Goal: Transaction & Acquisition: Purchase product/service

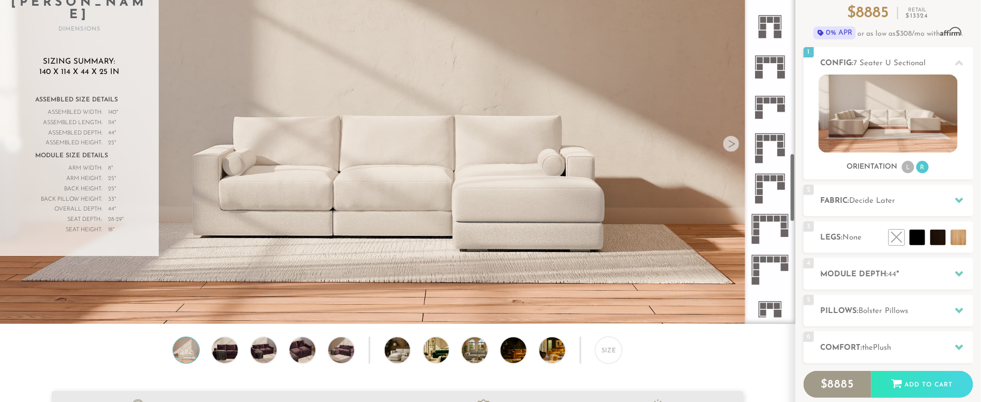
scroll to position [1012, 0]
click at [769, 255] on rect at bounding box center [771, 257] width 6 height 6
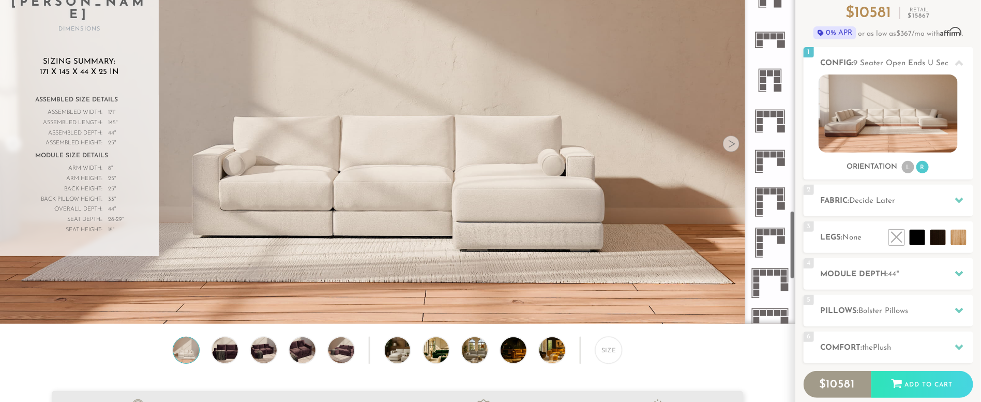
scroll to position [1323, 0]
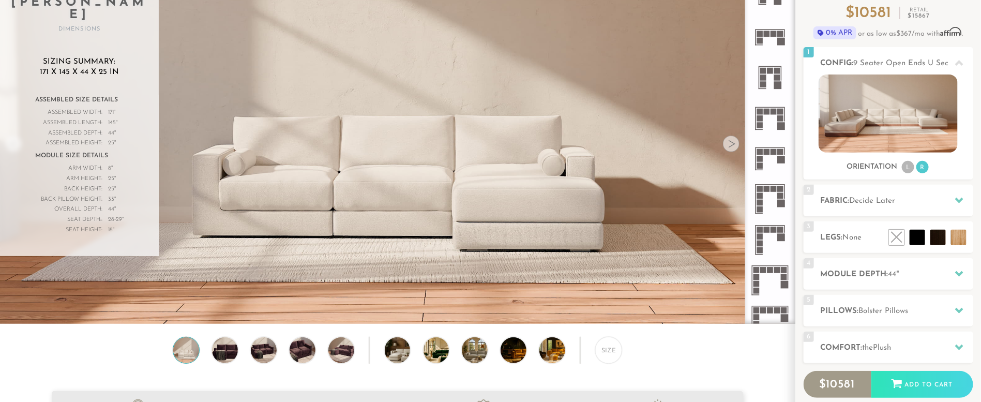
click at [783, 227] on rect at bounding box center [781, 230] width 6 height 6
click at [775, 159] on icon at bounding box center [770, 159] width 40 height 40
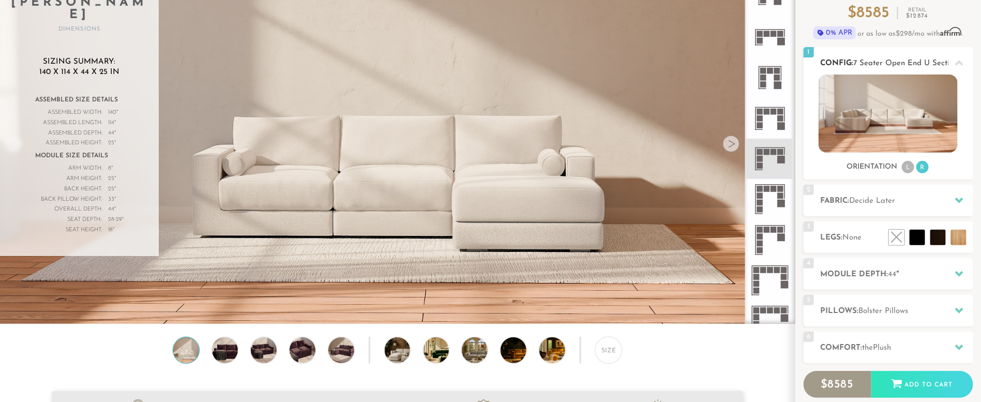
click at [892, 110] on img at bounding box center [888, 113] width 139 height 78
click at [882, 89] on img at bounding box center [888, 113] width 139 height 78
click at [229, 361] on img at bounding box center [225, 350] width 31 height 26
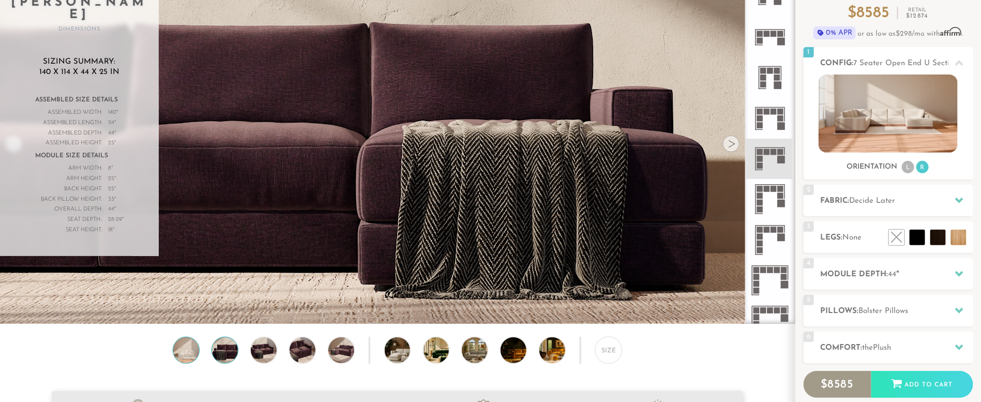
click at [188, 351] on img at bounding box center [186, 350] width 31 height 26
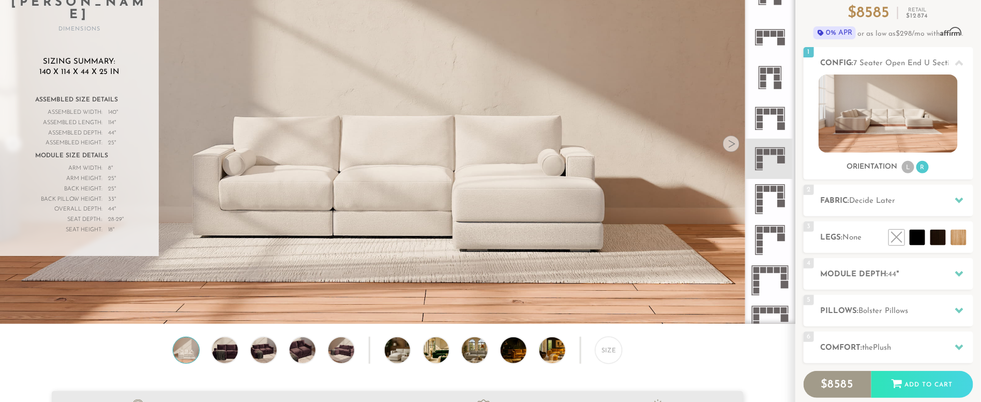
click at [188, 351] on img at bounding box center [186, 350] width 31 height 26
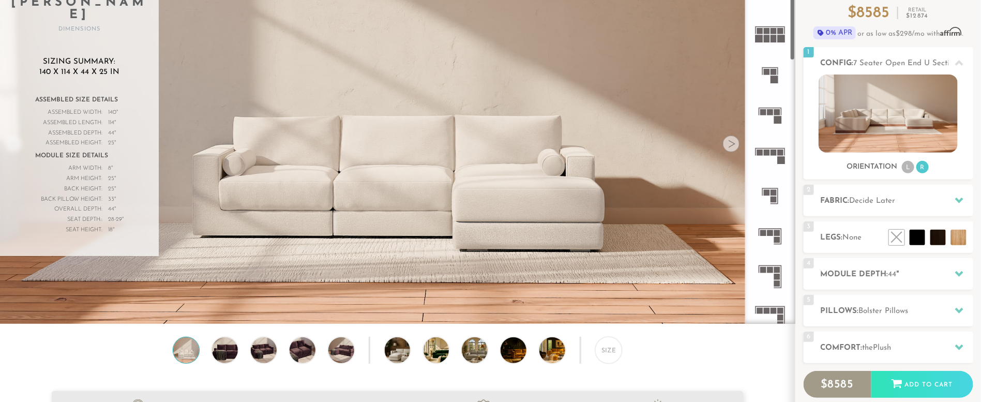
scroll to position [155, 0]
click at [774, 258] on icon at bounding box center [770, 273] width 40 height 40
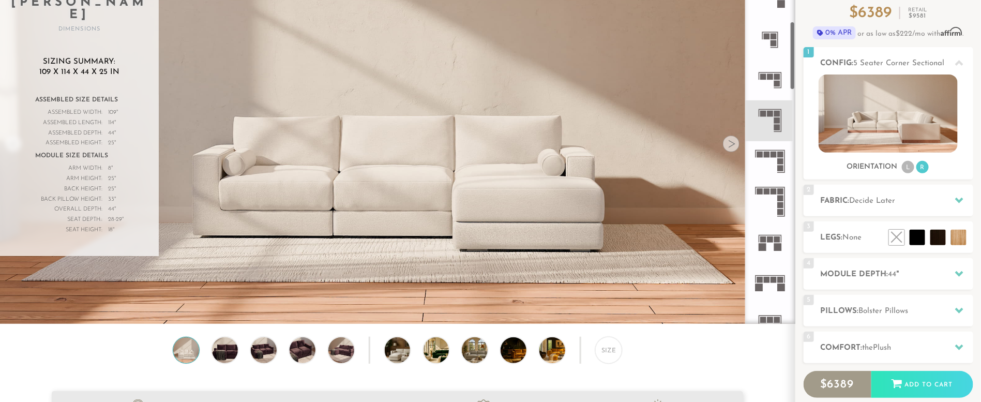
scroll to position [310, 0]
click at [778, 154] on rect at bounding box center [781, 152] width 6 height 6
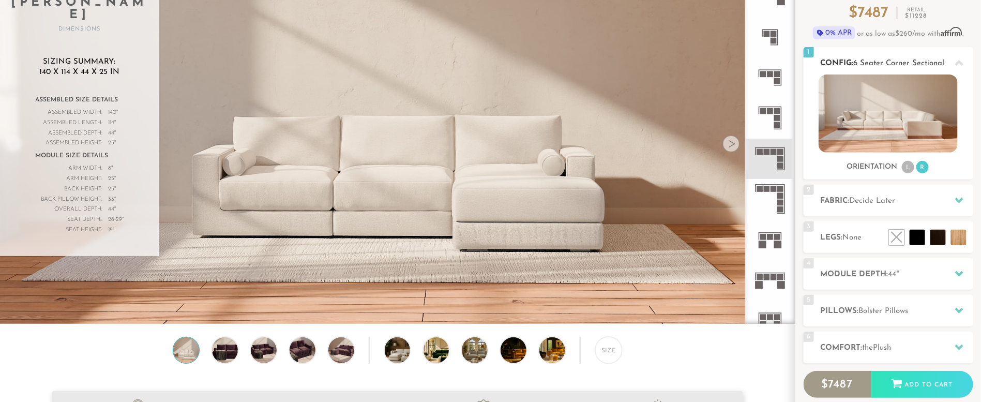
click at [908, 166] on li "L" at bounding box center [908, 167] width 12 height 12
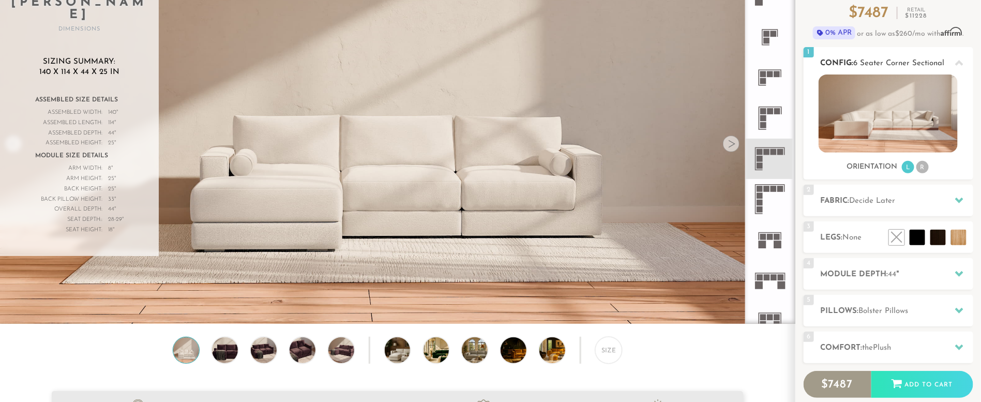
click at [920, 128] on img at bounding box center [888, 113] width 139 height 78
click at [916, 93] on img at bounding box center [888, 113] width 139 height 78
click at [607, 346] on div "Size" at bounding box center [608, 350] width 27 height 27
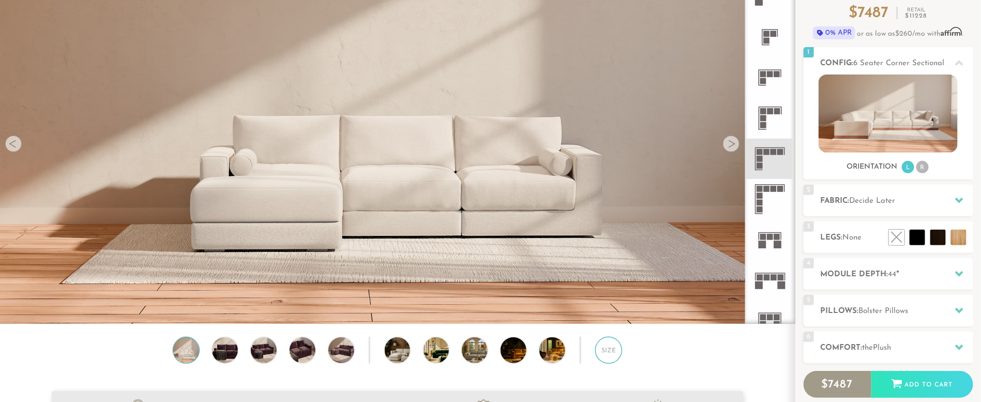
click at [608, 353] on div "Size" at bounding box center [608, 350] width 27 height 27
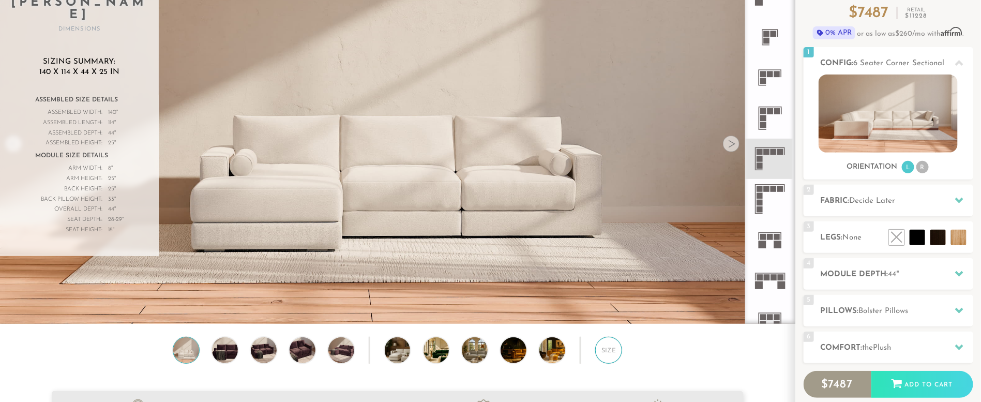
click at [608, 353] on div "Size" at bounding box center [608, 350] width 27 height 27
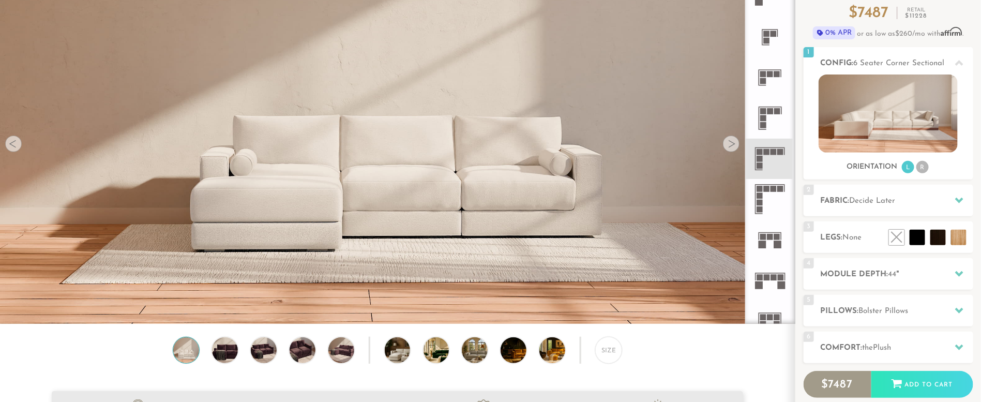
click at [18, 148] on div at bounding box center [13, 144] width 17 height 17
click at [15, 148] on div at bounding box center [13, 144] width 17 height 17
click at [731, 147] on div at bounding box center [731, 144] width 17 height 17
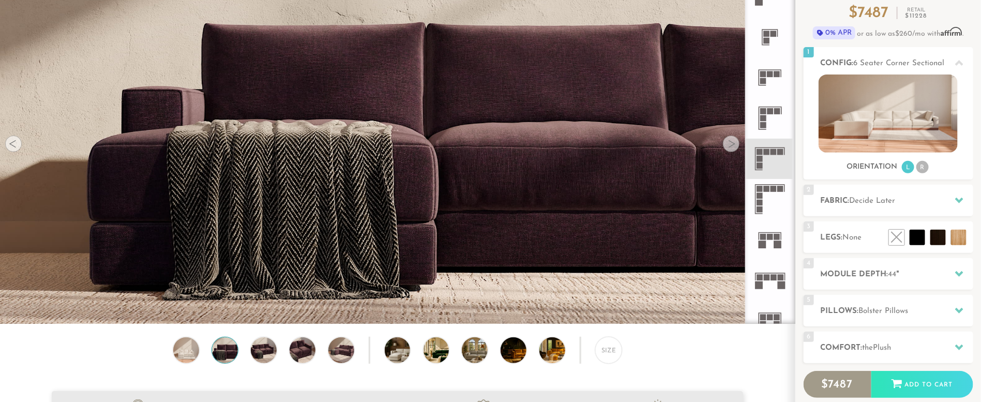
click at [731, 147] on div at bounding box center [731, 144] width 17 height 17
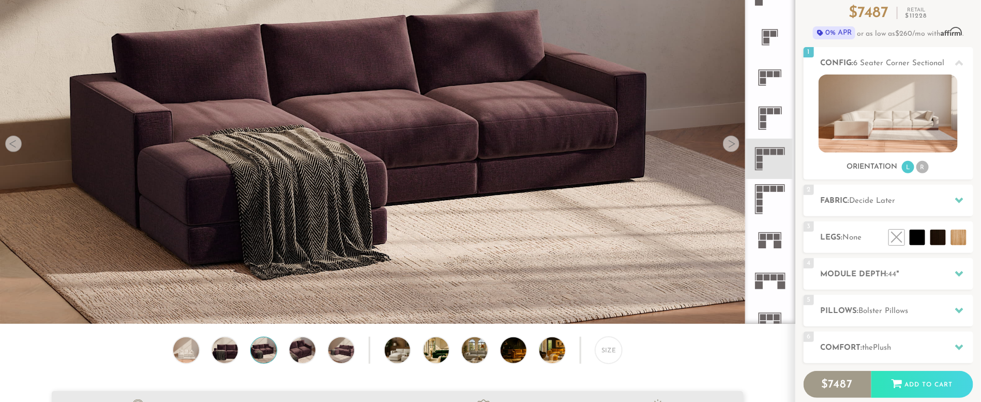
click at [731, 147] on div at bounding box center [731, 144] width 17 height 17
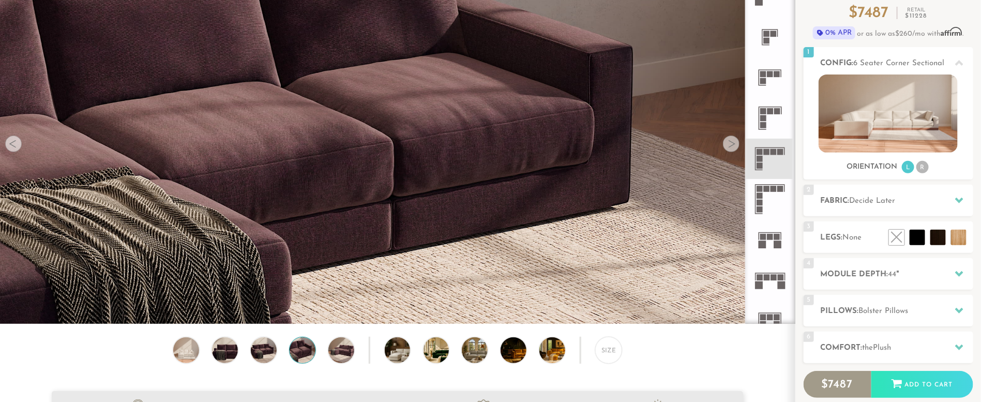
click at [731, 147] on div at bounding box center [731, 144] width 17 height 17
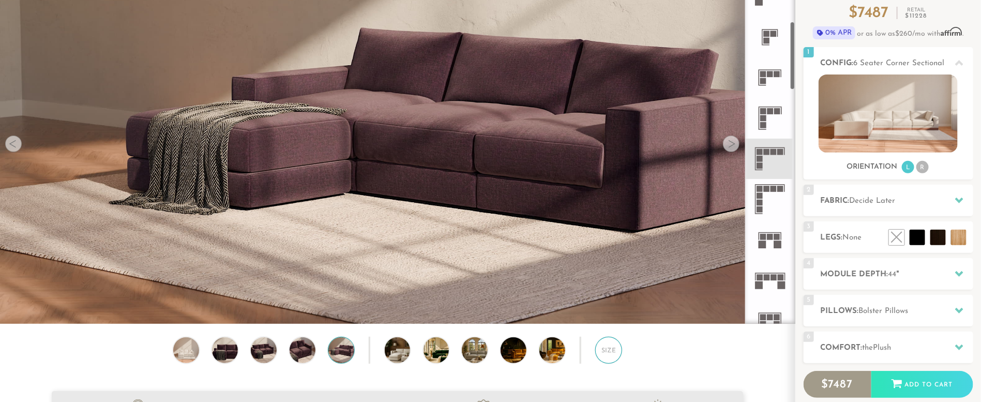
click at [615, 358] on div "Size" at bounding box center [608, 350] width 27 height 27
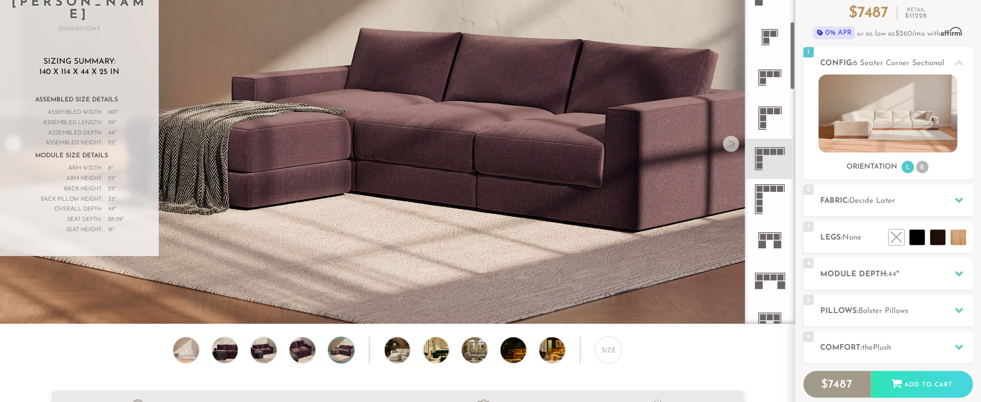
click at [778, 239] on rect at bounding box center [777, 237] width 6 height 6
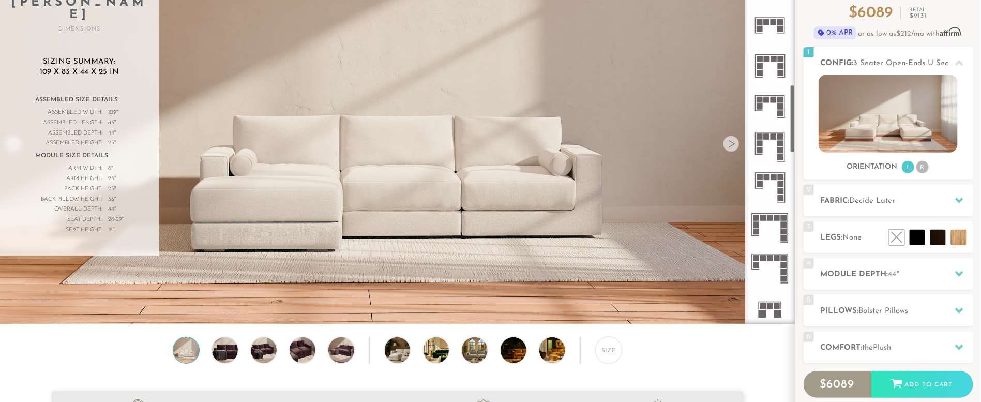
scroll to position [696, 0]
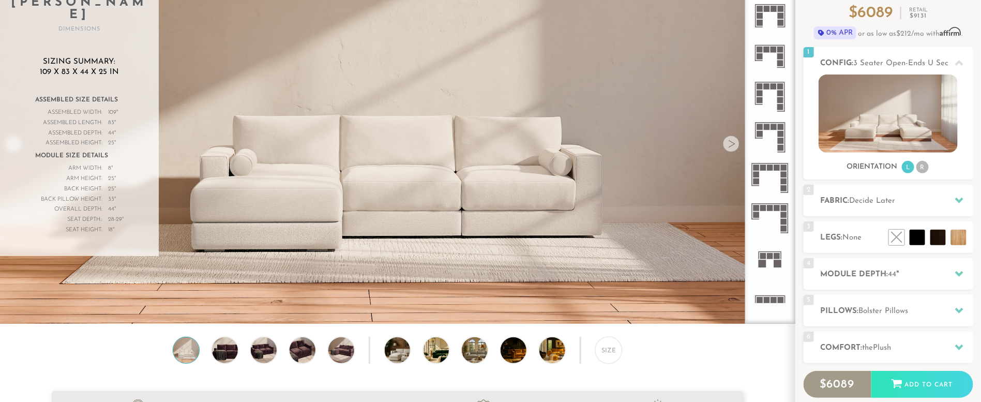
click at [774, 256] on rect at bounding box center [777, 256] width 6 height 6
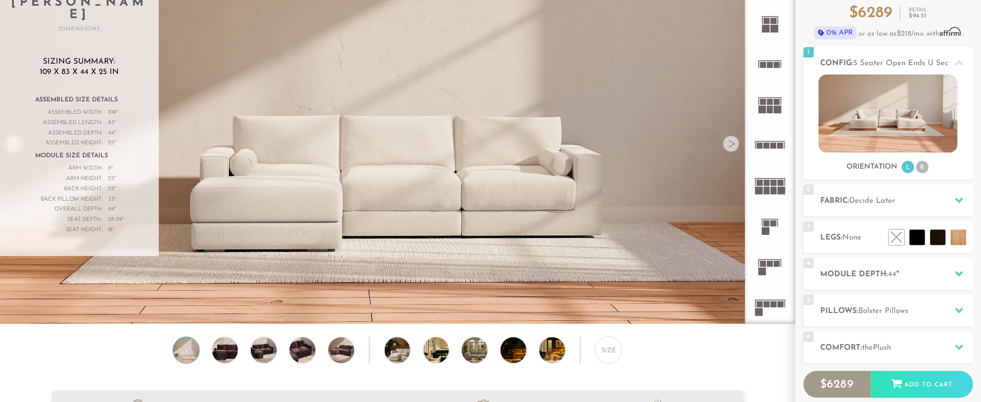
click at [774, 24] on icon at bounding box center [770, 23] width 40 height 40
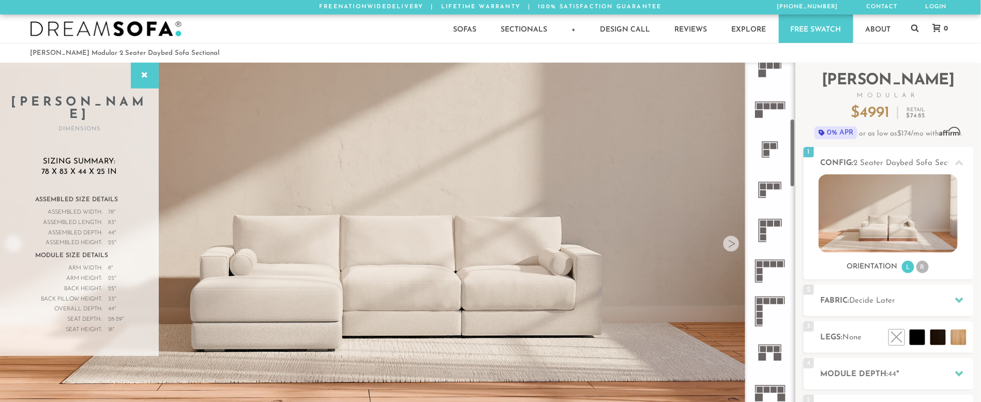
scroll to position [310, 0]
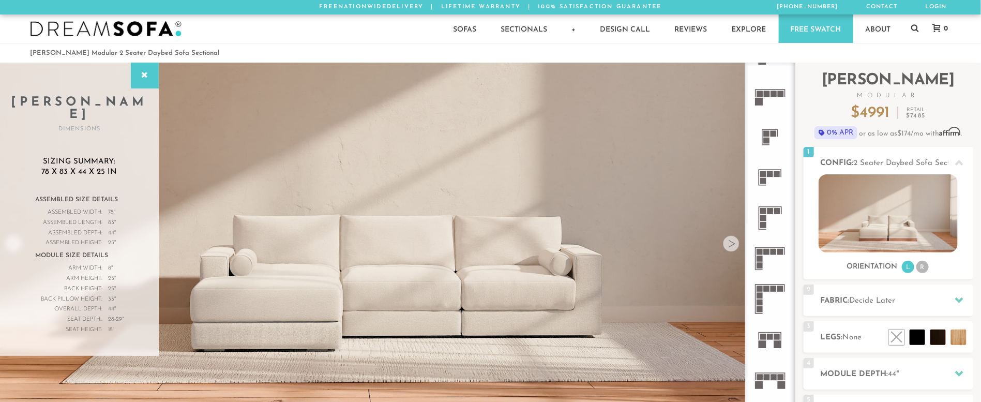
click at [765, 251] on rect at bounding box center [767, 252] width 6 height 6
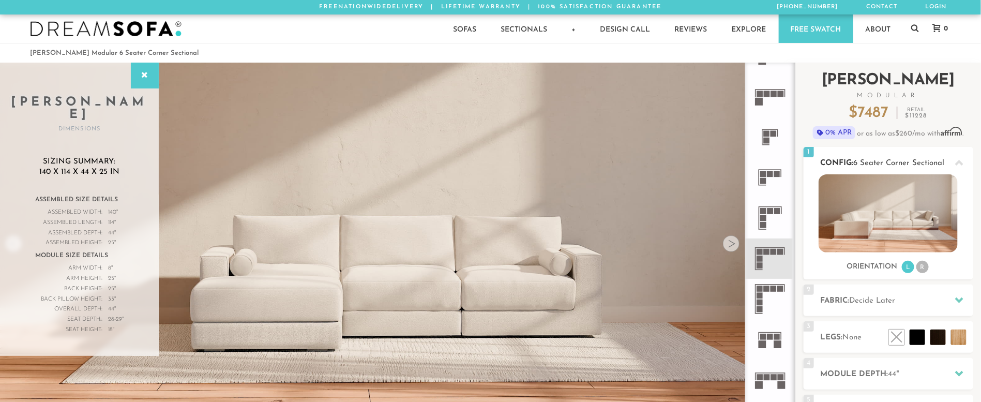
click at [925, 271] on li "R" at bounding box center [923, 267] width 12 height 12
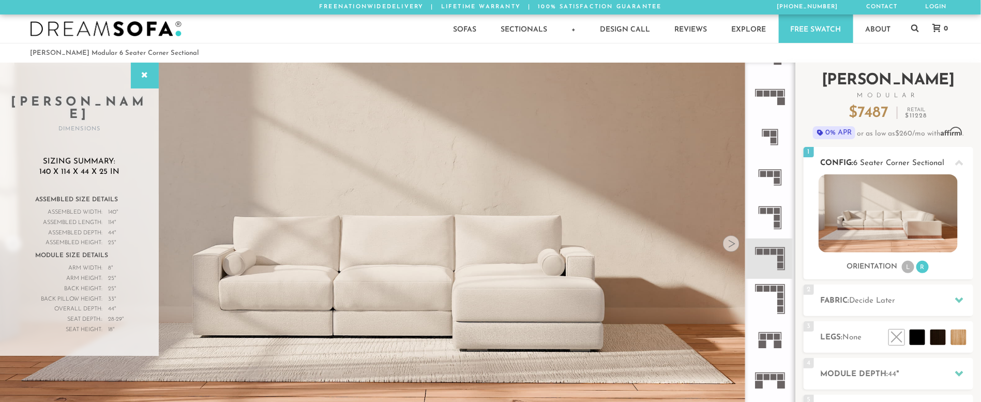
click at [910, 270] on li "L" at bounding box center [908, 267] width 12 height 12
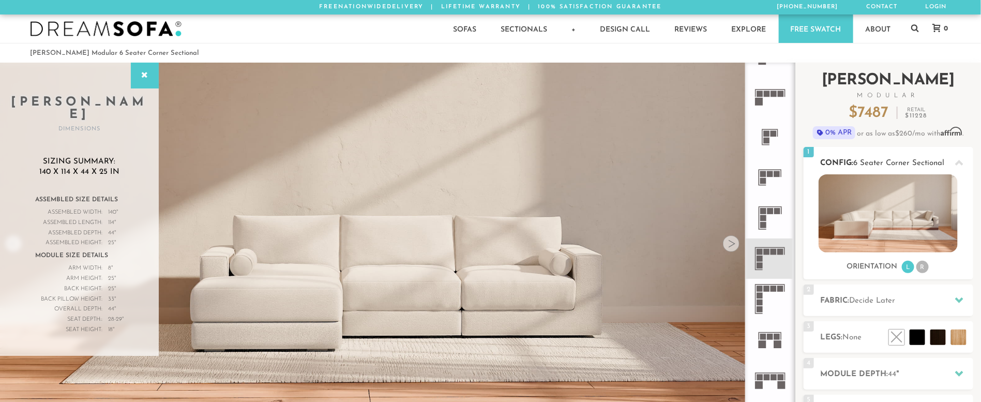
click at [923, 267] on li "R" at bounding box center [923, 267] width 12 height 12
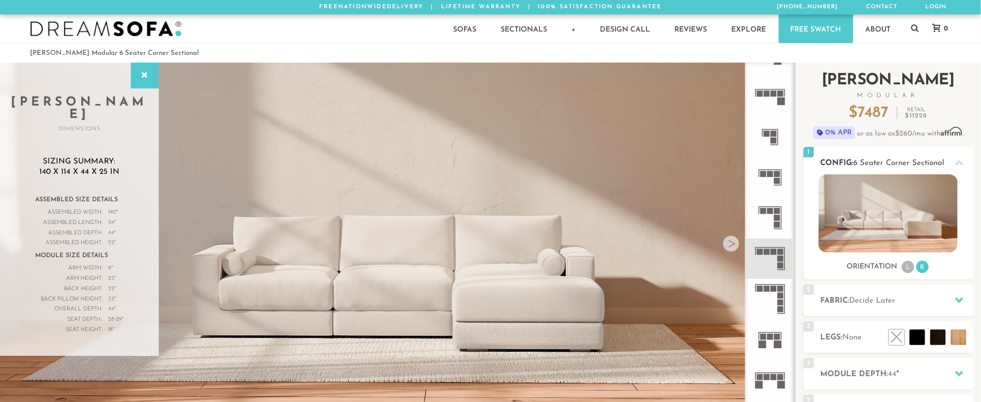
click at [905, 269] on li "L" at bounding box center [908, 267] width 12 height 12
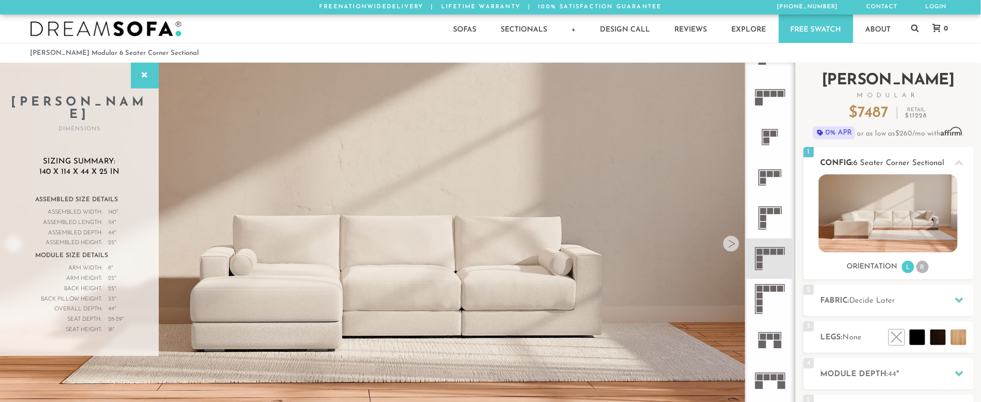
click at [884, 212] on img at bounding box center [888, 213] width 139 height 78
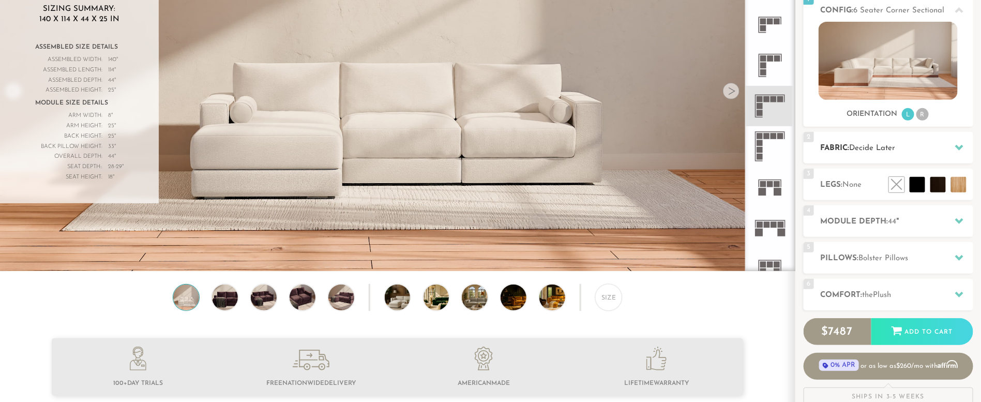
scroll to position [155, 0]
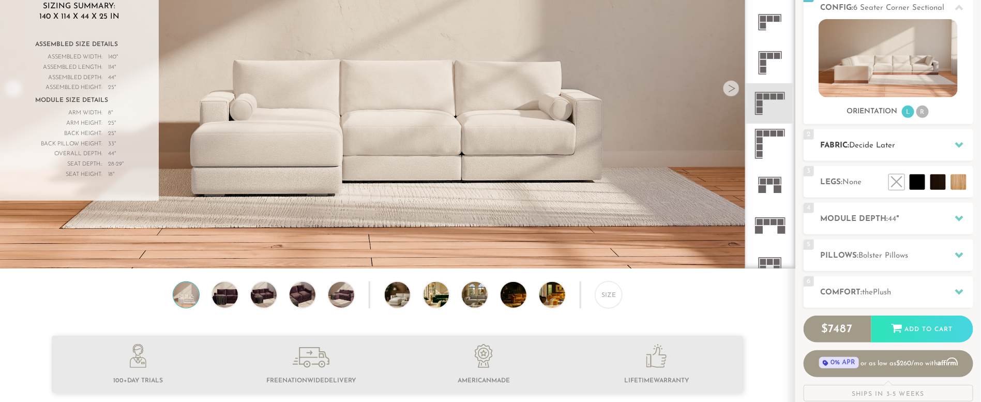
click at [966, 145] on div at bounding box center [960, 144] width 22 height 21
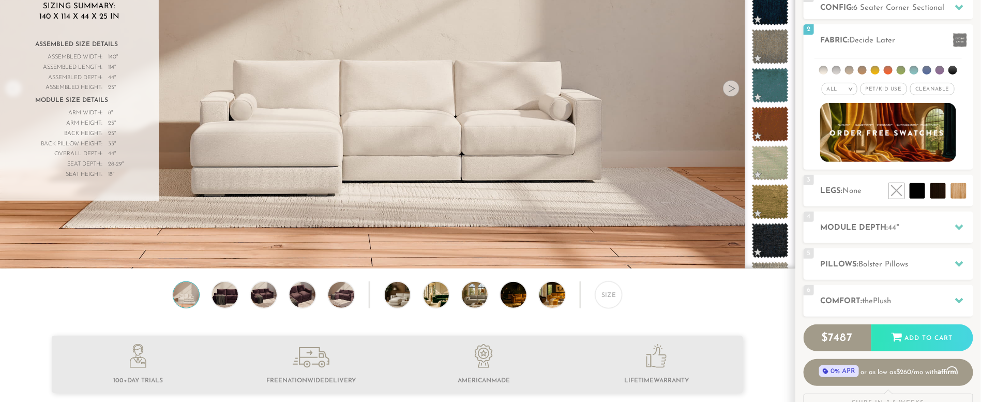
click at [945, 236] on div "4 Module Depth: 44 "" at bounding box center [889, 228] width 170 height 32
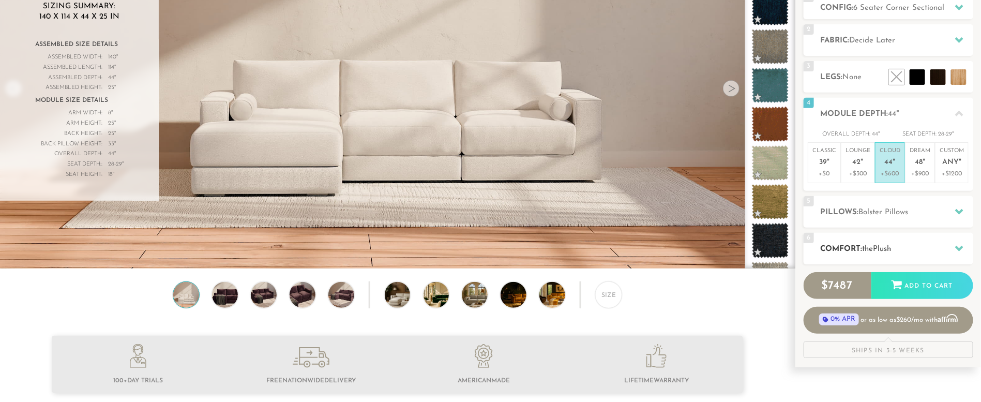
click at [939, 242] on div "6 Comfort: the Plush medium firm" at bounding box center [889, 249] width 170 height 32
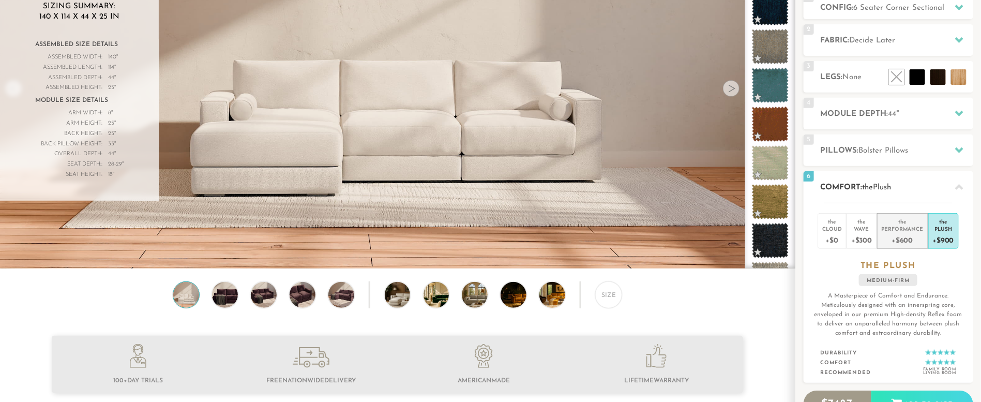
click at [908, 228] on div "Performance" at bounding box center [903, 228] width 42 height 7
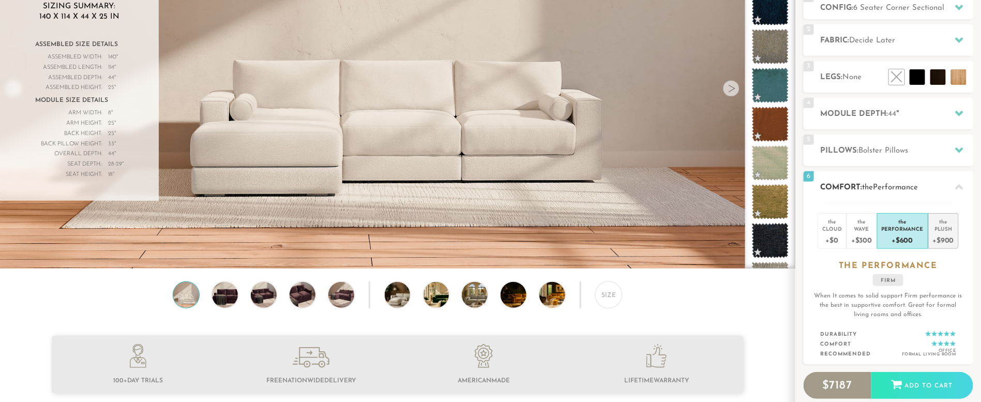
click at [948, 232] on div "Plush" at bounding box center [943, 228] width 21 height 7
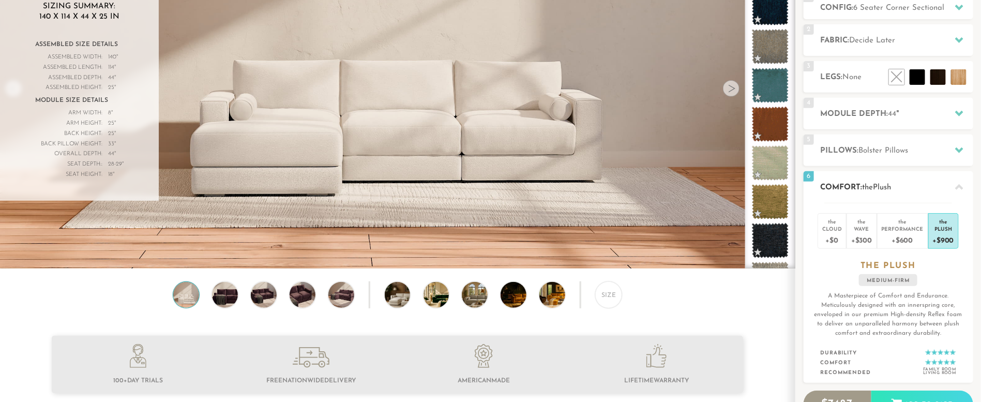
scroll to position [0, 0]
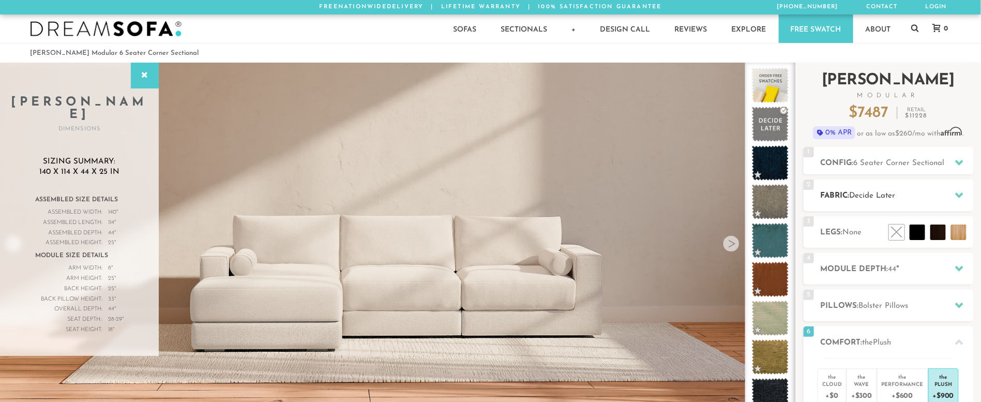
click at [961, 188] on div at bounding box center [960, 195] width 22 height 21
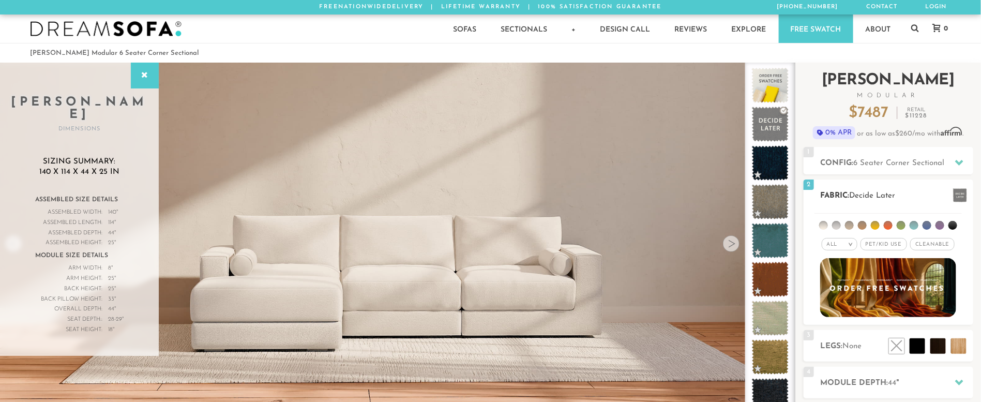
click at [846, 245] on div "All >" at bounding box center [840, 244] width 36 height 12
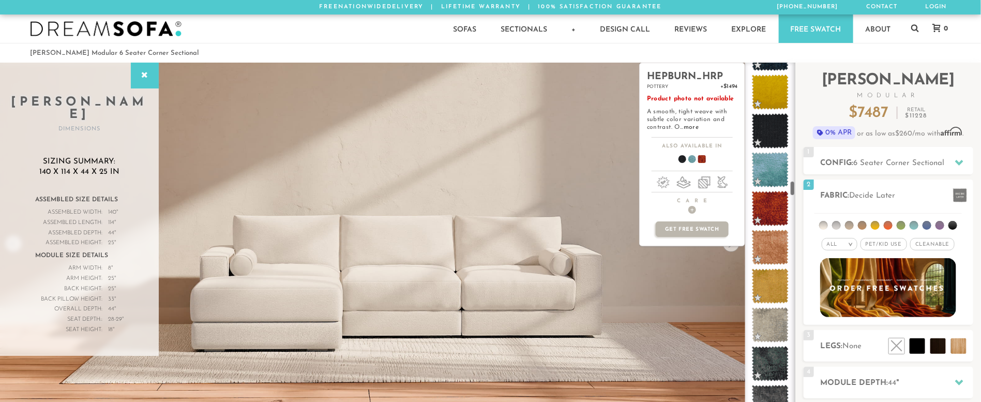
scroll to position [2760, 0]
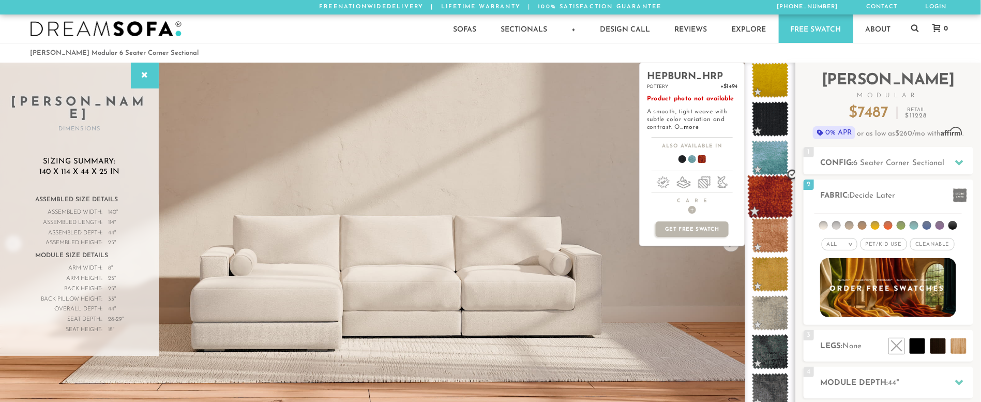
click at [775, 205] on span at bounding box center [770, 197] width 46 height 44
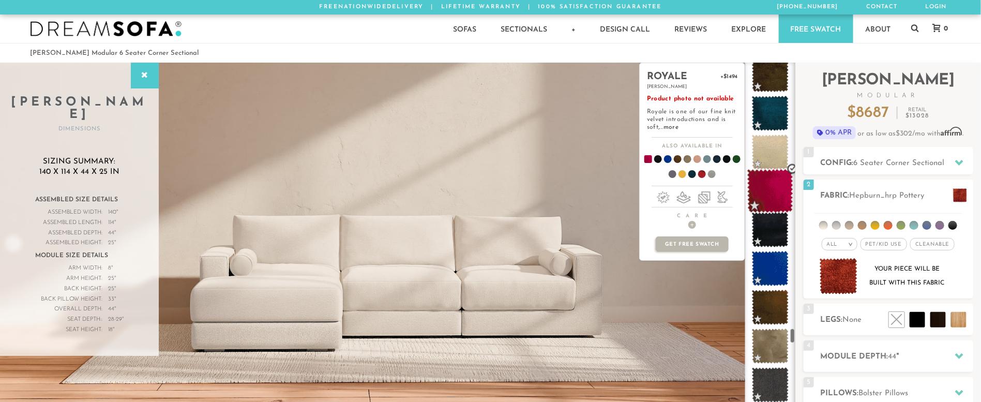
scroll to position [6167, 0]
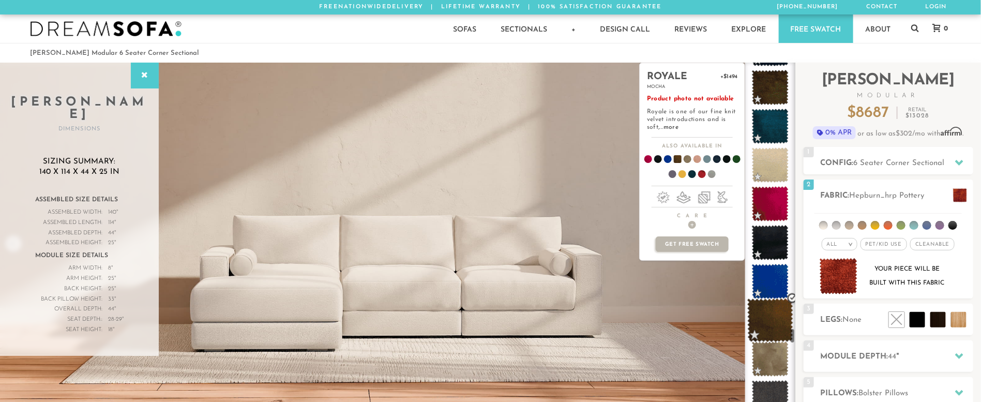
click at [775, 315] on span at bounding box center [770, 320] width 46 height 44
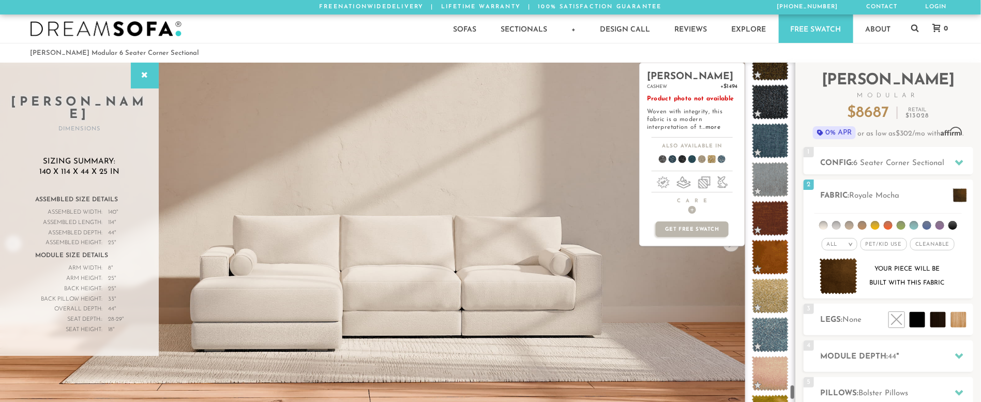
scroll to position [7473, 0]
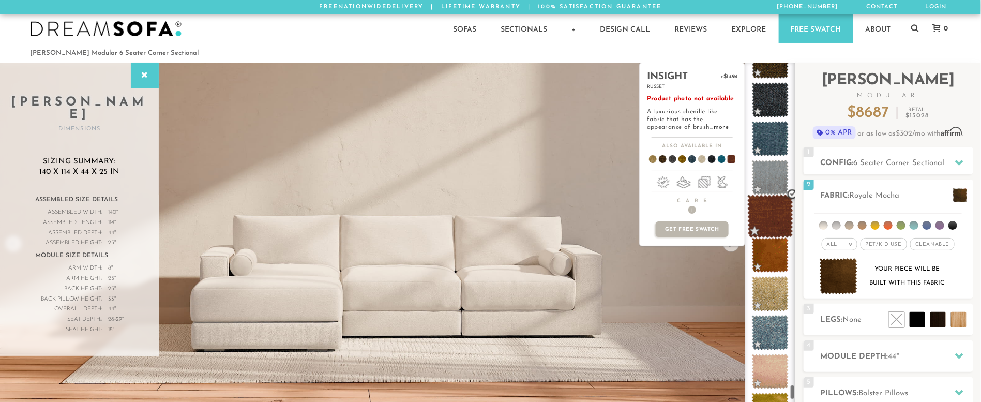
click at [775, 216] on span at bounding box center [770, 216] width 46 height 44
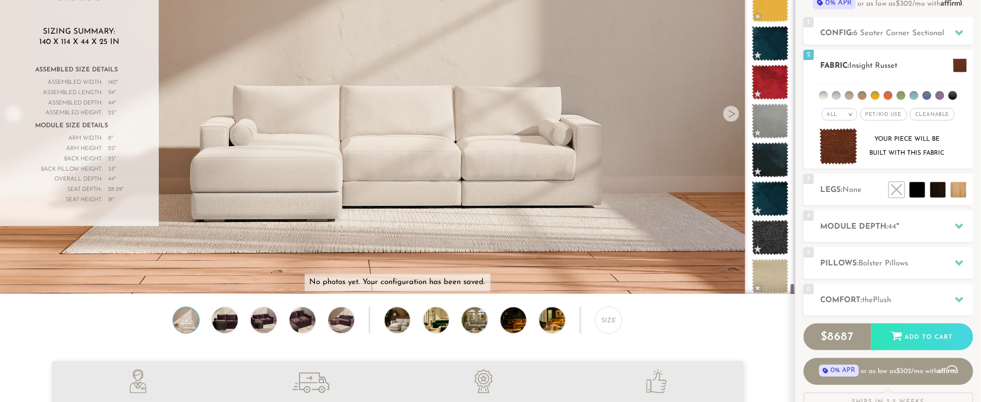
scroll to position [0, 0]
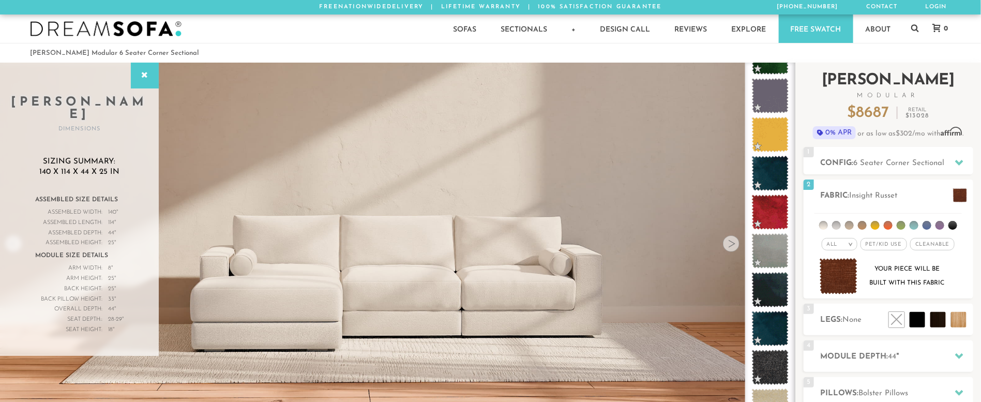
click at [869, 109] on span "8687" at bounding box center [872, 113] width 33 height 16
drag, startPoint x: 870, startPoint y: 109, endPoint x: 933, endPoint y: 202, distance: 112.8
click at [869, 109] on span "8687" at bounding box center [872, 113] width 33 height 16
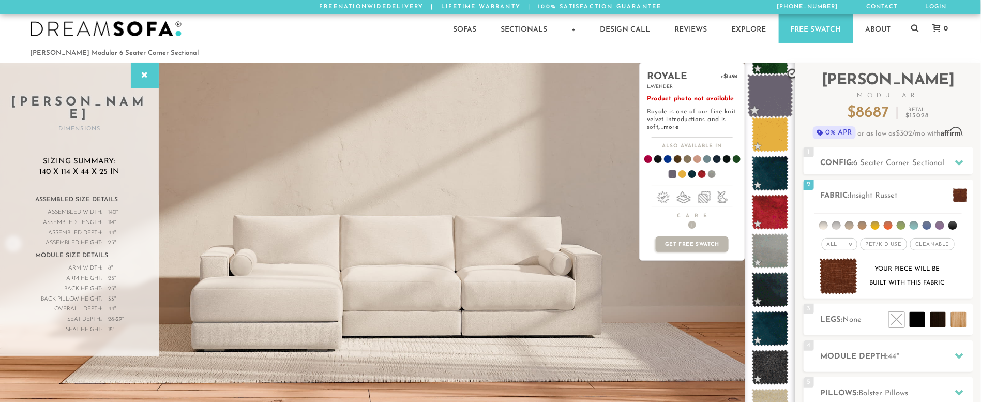
click at [764, 88] on span at bounding box center [770, 96] width 46 height 44
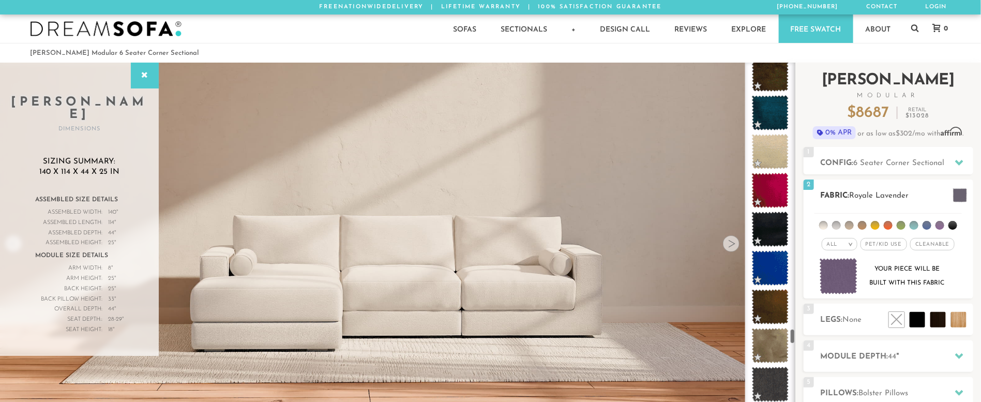
scroll to position [6180, 0]
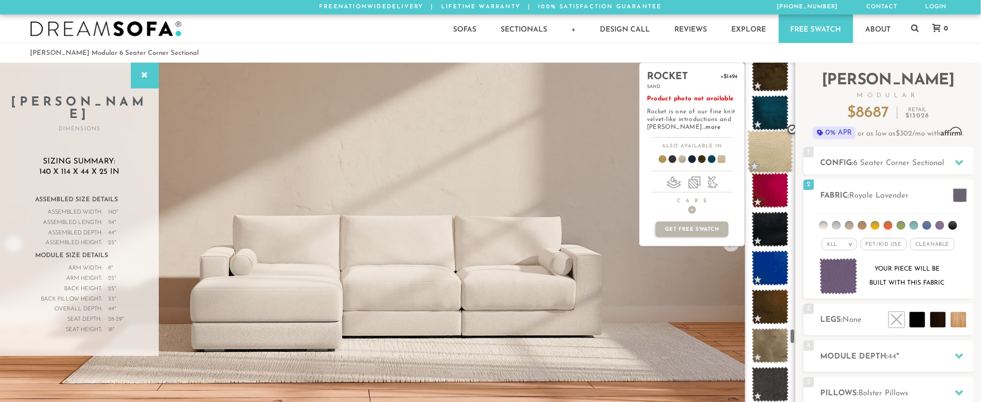
click at [771, 147] on span at bounding box center [770, 152] width 46 height 44
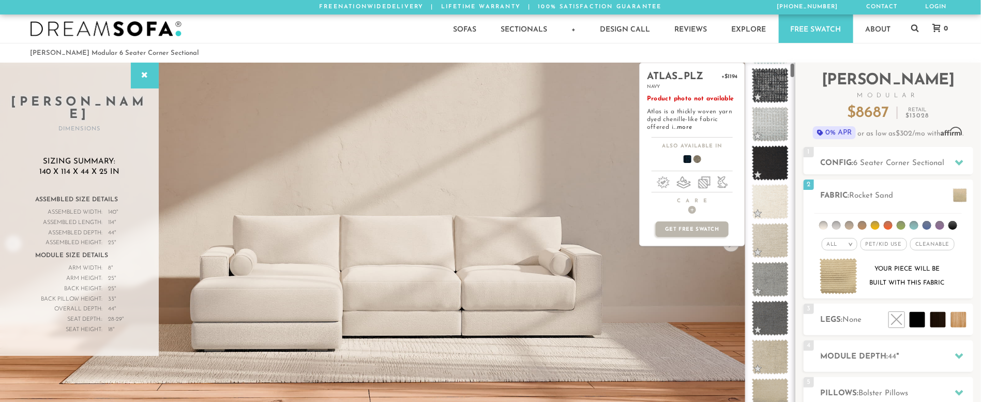
scroll to position [0, 0]
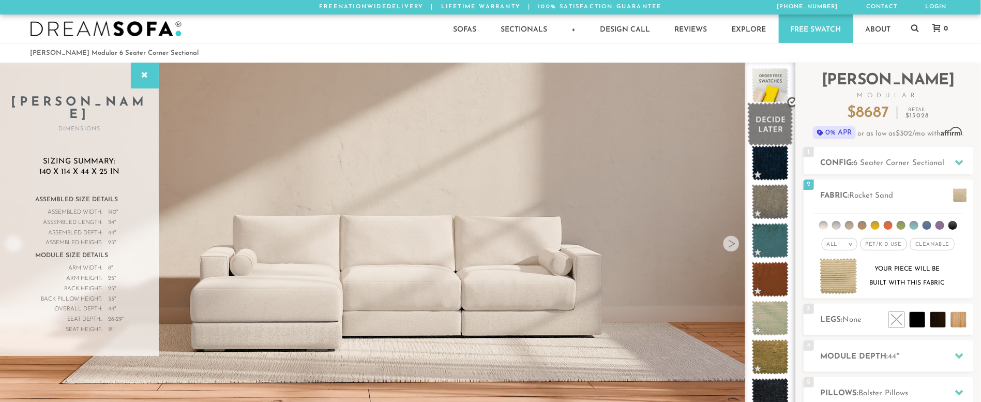
click at [774, 132] on span at bounding box center [770, 124] width 46 height 44
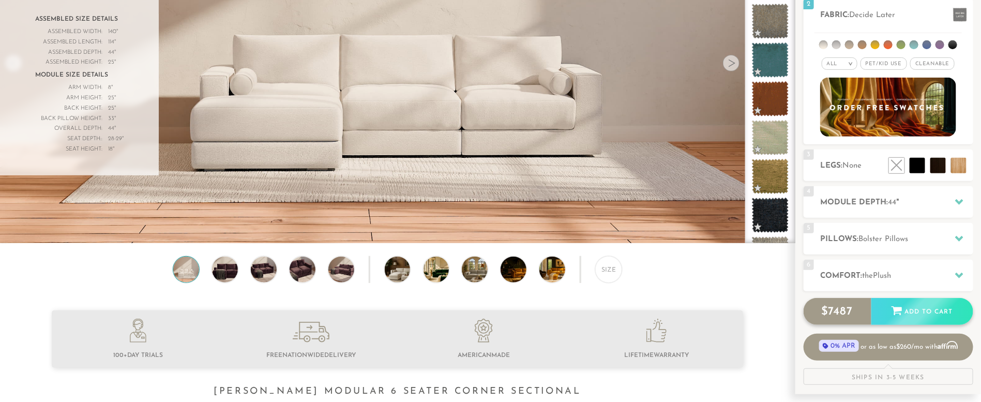
scroll to position [168, 0]
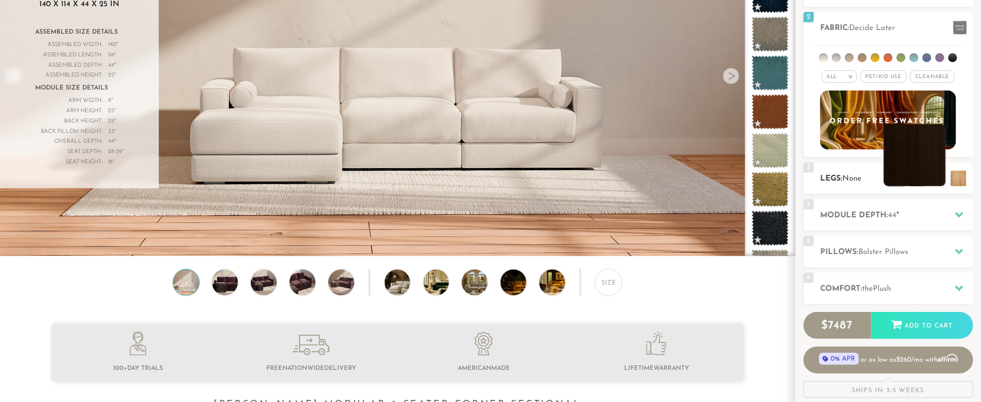
click at [938, 176] on li at bounding box center [915, 155] width 62 height 62
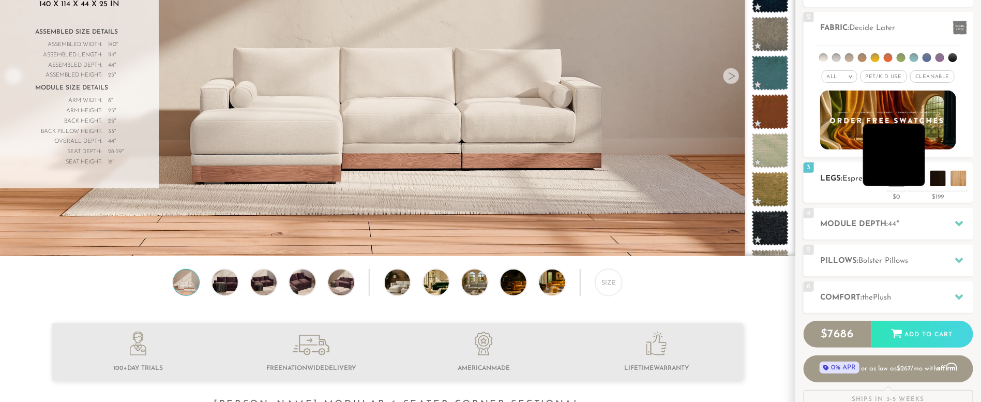
click at [912, 175] on li at bounding box center [894, 155] width 62 height 62
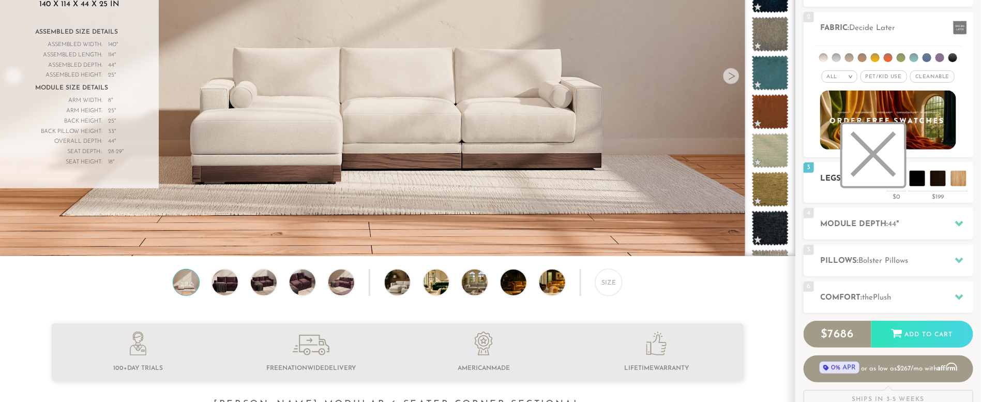
click at [891, 174] on li at bounding box center [874, 155] width 62 height 62
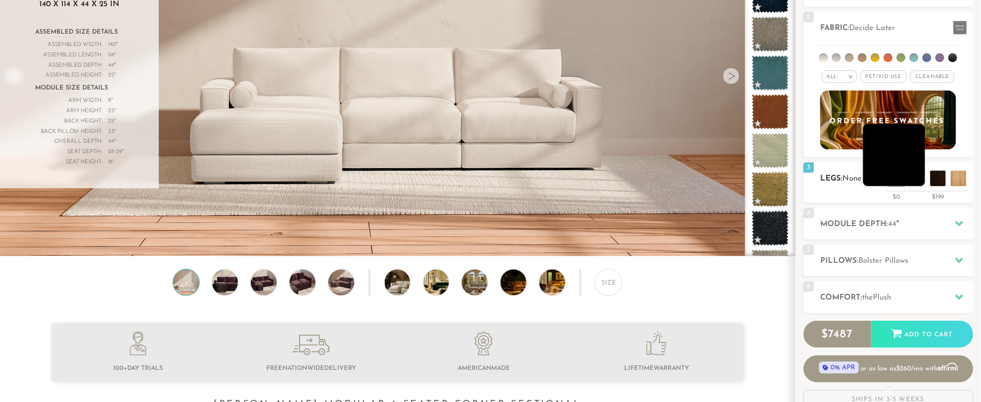
click at [916, 181] on li at bounding box center [894, 155] width 62 height 62
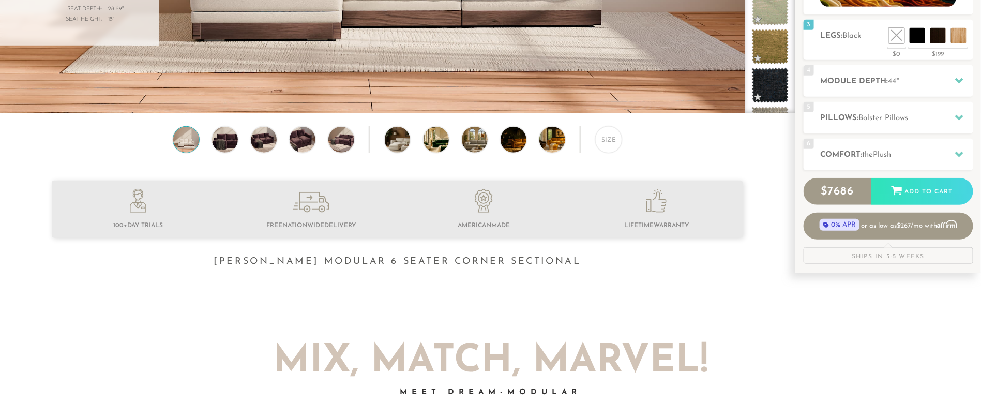
scroll to position [318, 0]
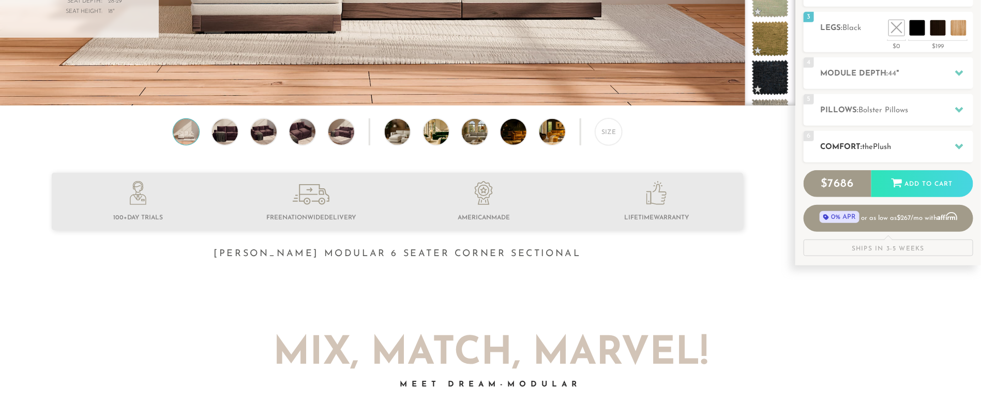
click at [878, 149] on span "Plush" at bounding box center [883, 147] width 18 height 8
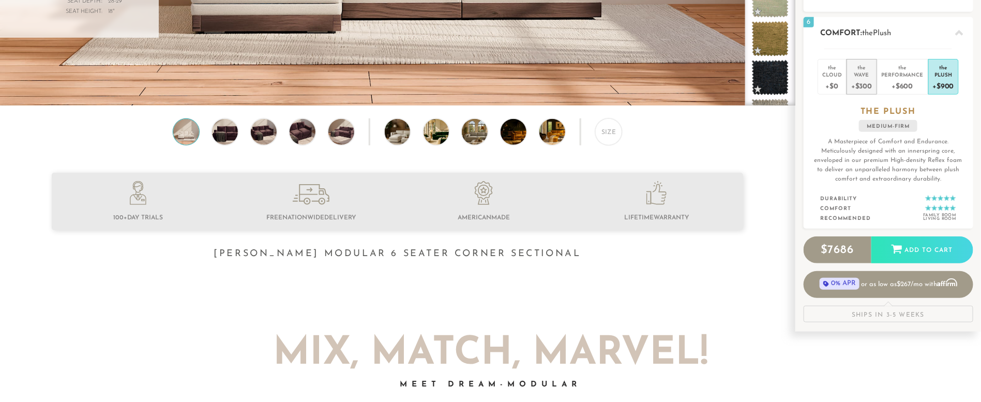
click at [863, 71] on div "Wave" at bounding box center [861, 74] width 21 height 7
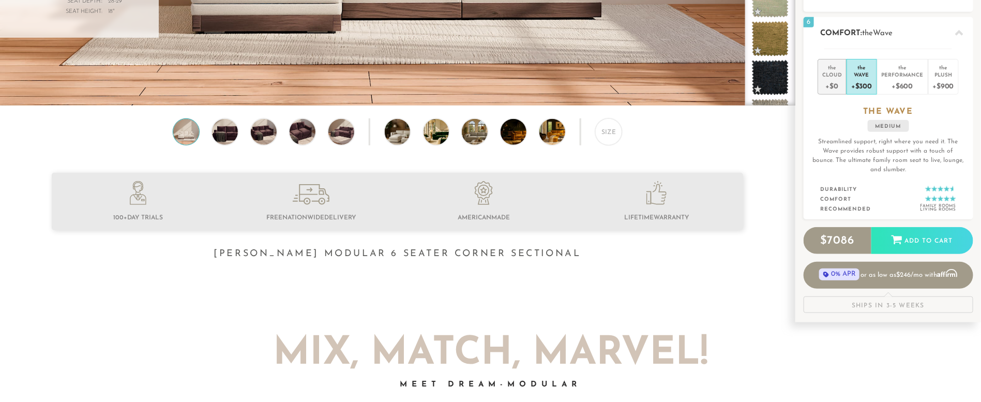
click at [829, 73] on div "Cloud" at bounding box center [832, 74] width 20 height 7
click at [853, 72] on div "Wave" at bounding box center [861, 74] width 21 height 7
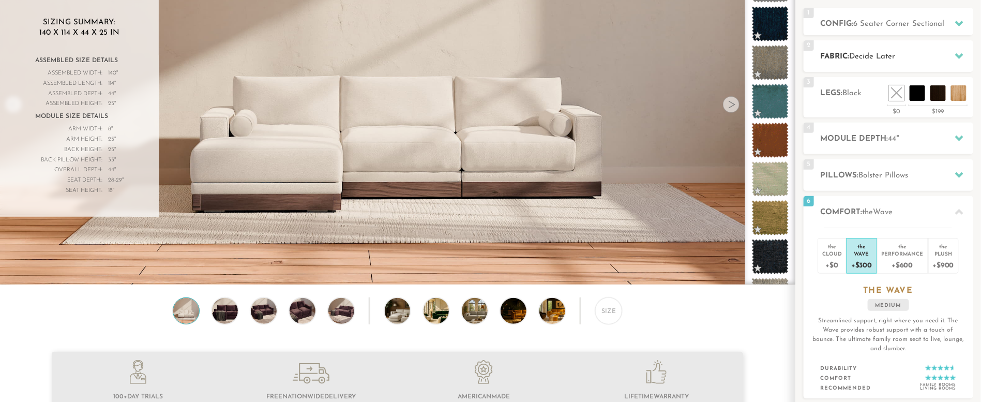
scroll to position [155, 0]
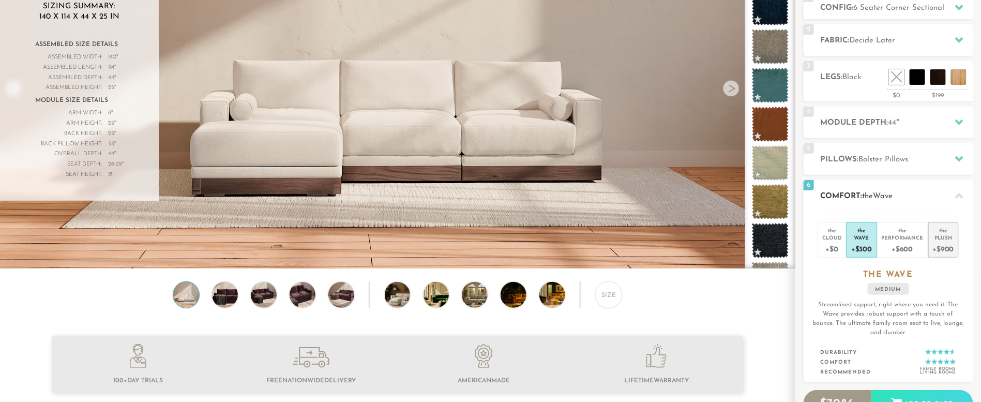
click at [935, 236] on div "Plush" at bounding box center [943, 237] width 21 height 7
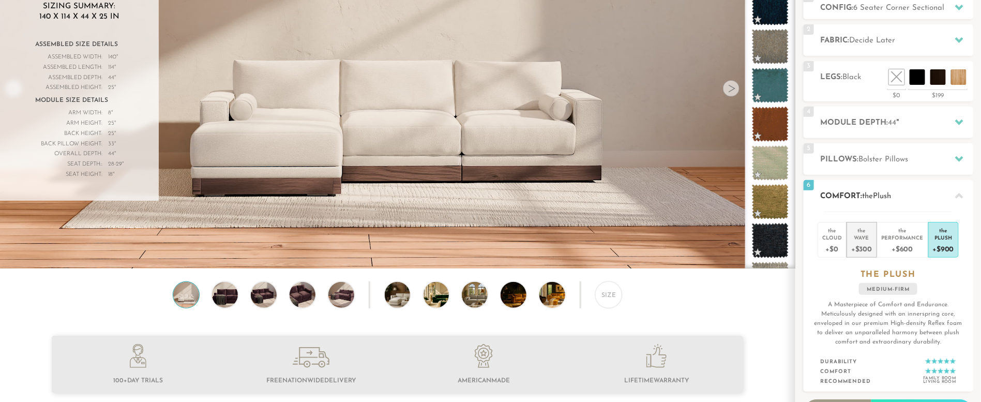
click at [863, 236] on div "Wave" at bounding box center [861, 237] width 21 height 7
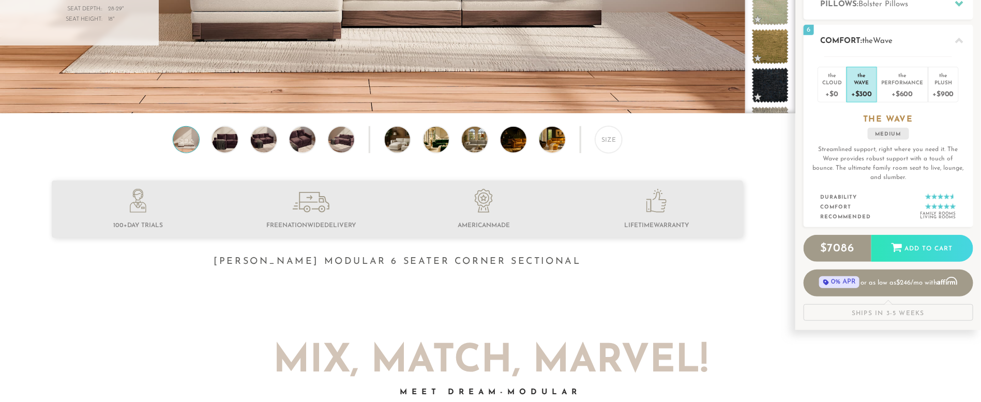
scroll to position [0, 0]
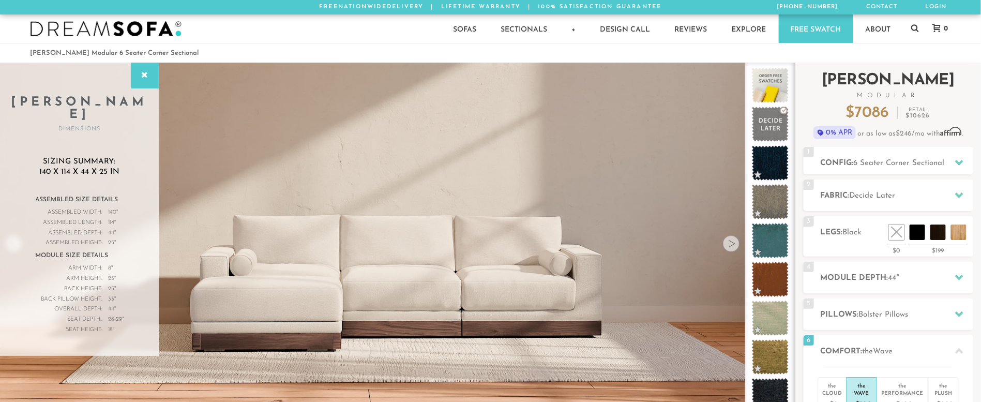
click at [876, 111] on span "7086" at bounding box center [872, 113] width 35 height 16
click at [898, 227] on li at bounding box center [874, 209] width 62 height 62
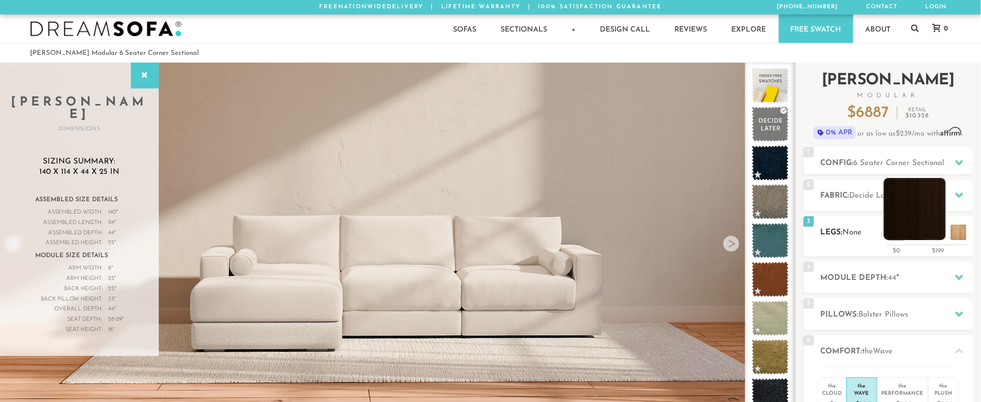
click at [934, 227] on li at bounding box center [915, 209] width 62 height 62
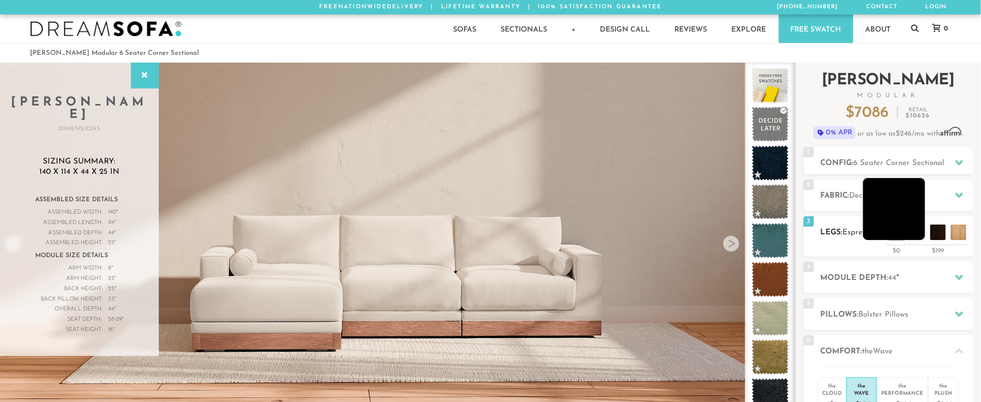
click at [919, 232] on li at bounding box center [894, 209] width 62 height 62
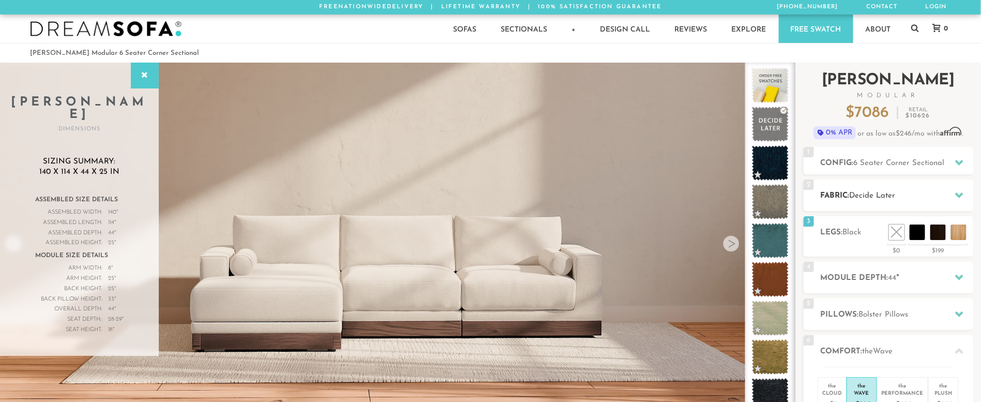
click at [961, 194] on icon at bounding box center [959, 195] width 8 height 6
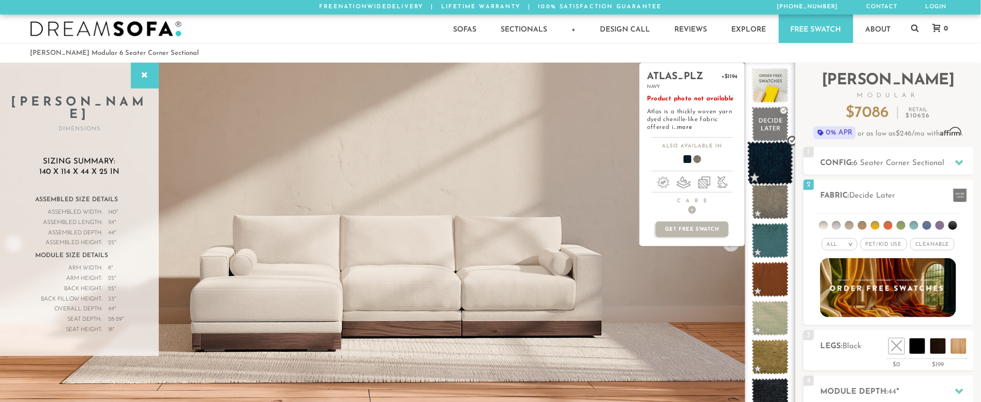
click at [774, 159] on span at bounding box center [770, 163] width 46 height 44
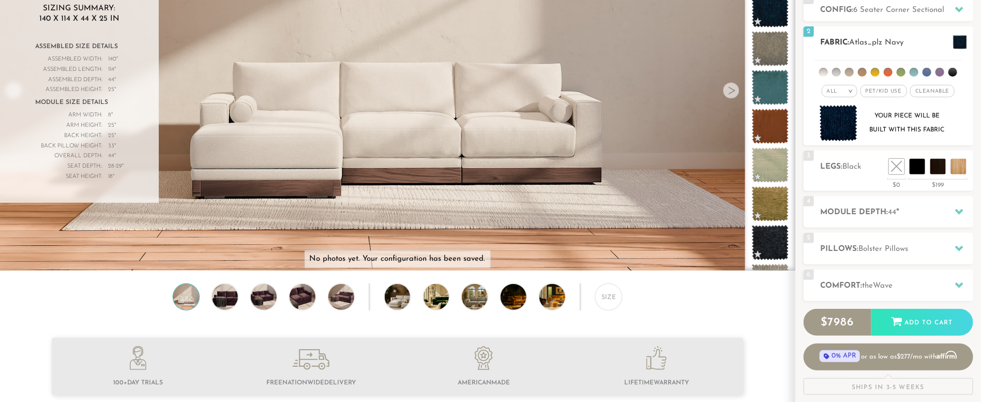
scroll to position [155, 0]
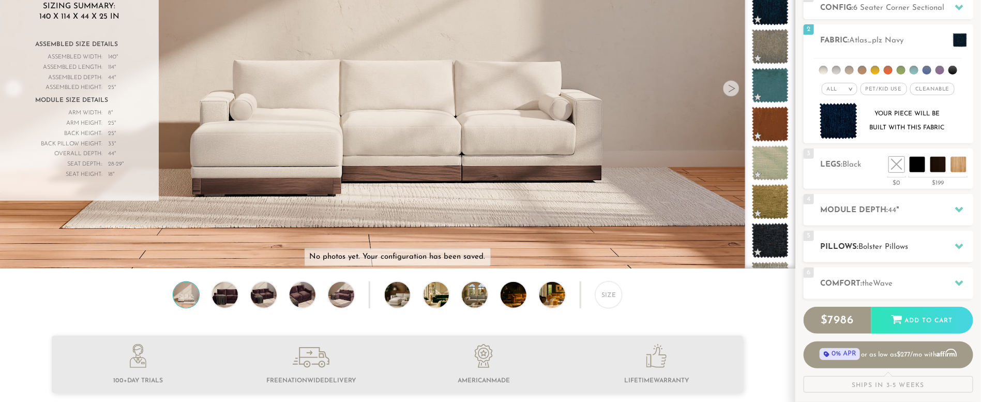
click at [967, 251] on div at bounding box center [960, 246] width 22 height 21
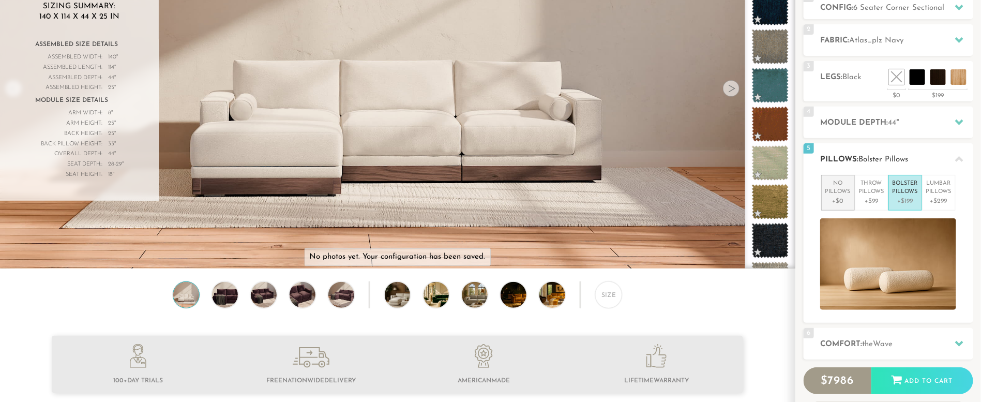
click at [836, 189] on p "No Pillows" at bounding box center [838, 187] width 25 height 17
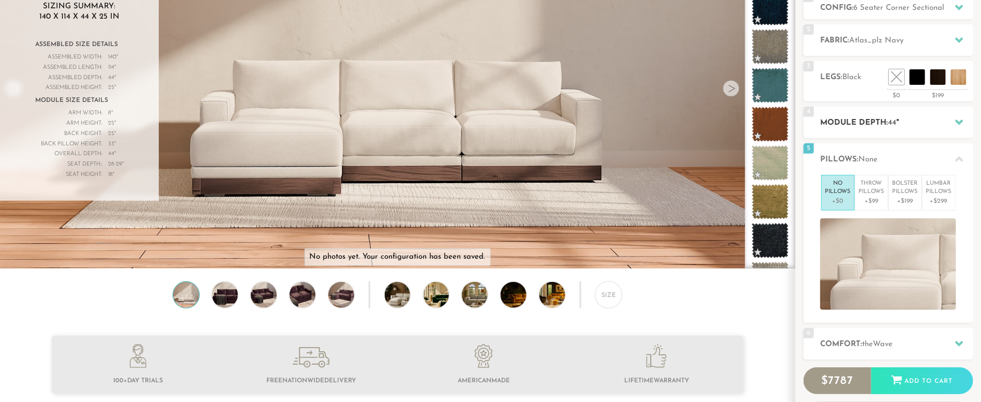
click at [956, 115] on div at bounding box center [960, 122] width 22 height 21
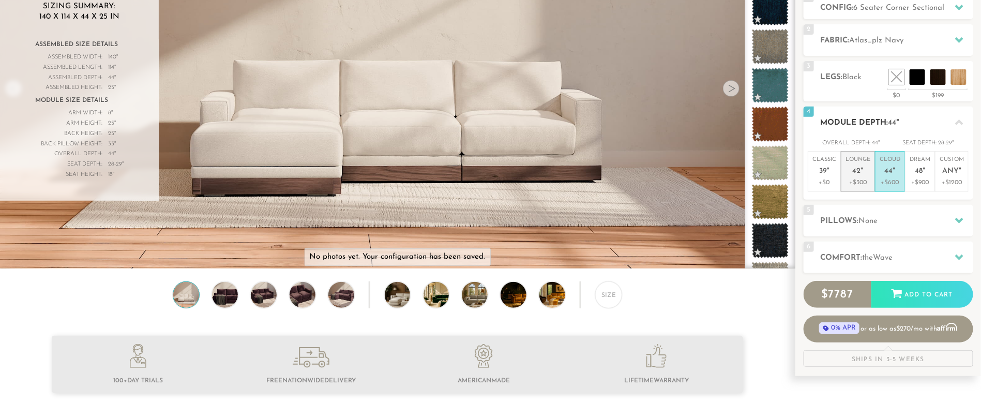
click at [855, 172] on span "42" at bounding box center [857, 171] width 8 height 9
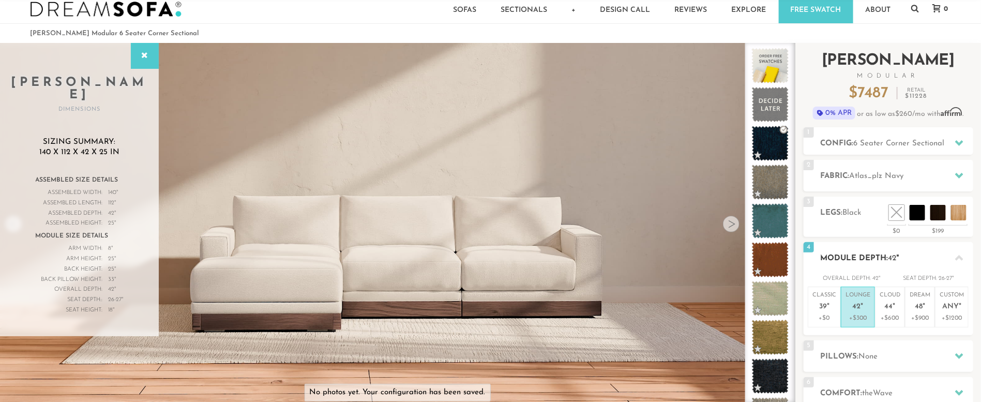
scroll to position [18, 0]
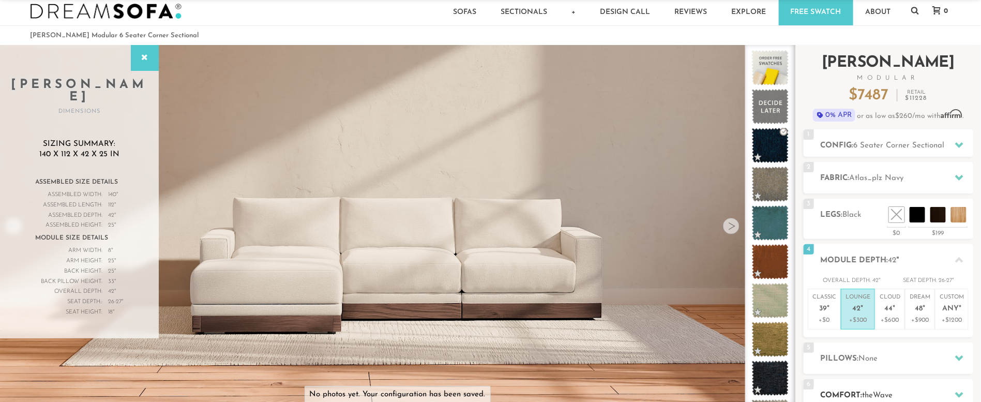
click at [875, 390] on h2 "Comfort: the Wave" at bounding box center [897, 396] width 153 height 12
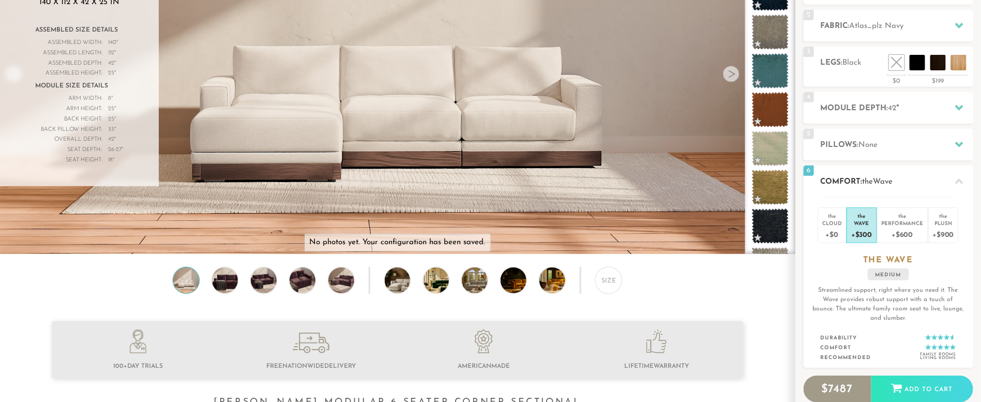
scroll to position [173, 0]
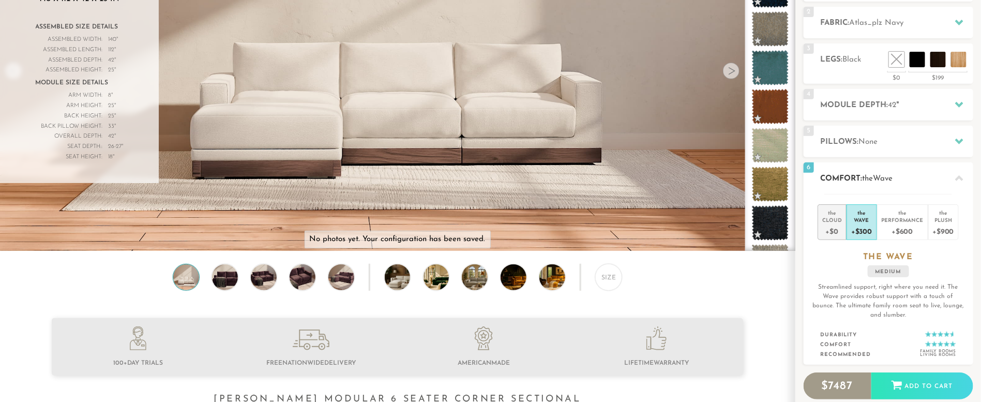
click at [834, 229] on div "+$0" at bounding box center [832, 230] width 20 height 15
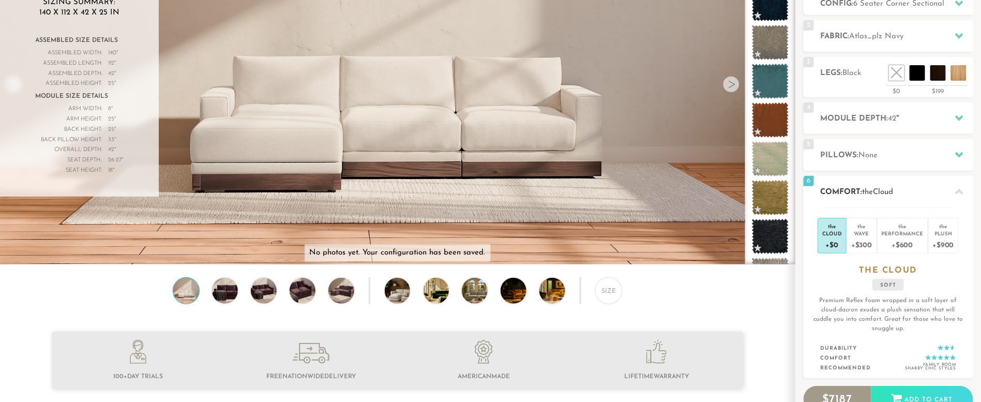
scroll to position [155, 0]
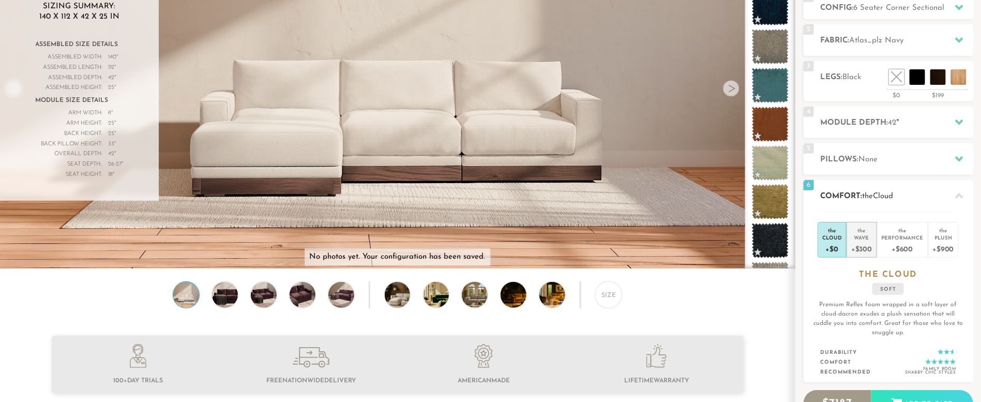
click at [860, 245] on div "+$300" at bounding box center [861, 248] width 21 height 15
click at [910, 247] on div "+$600" at bounding box center [903, 248] width 42 height 15
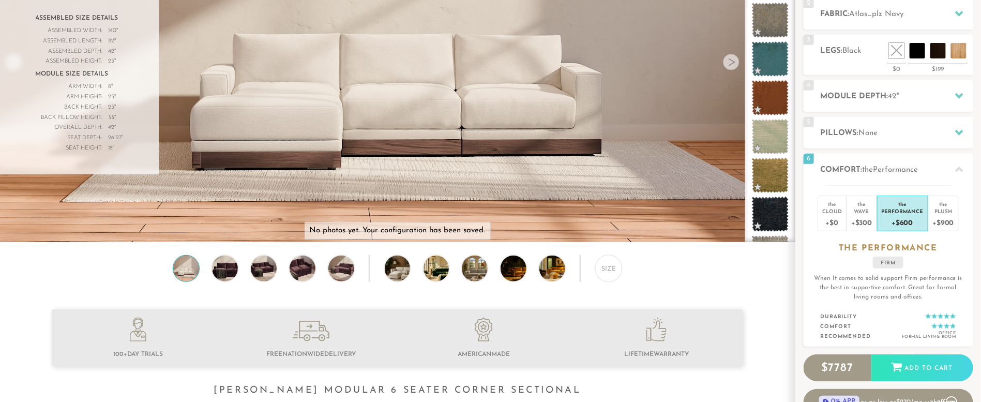
scroll to position [175, 0]
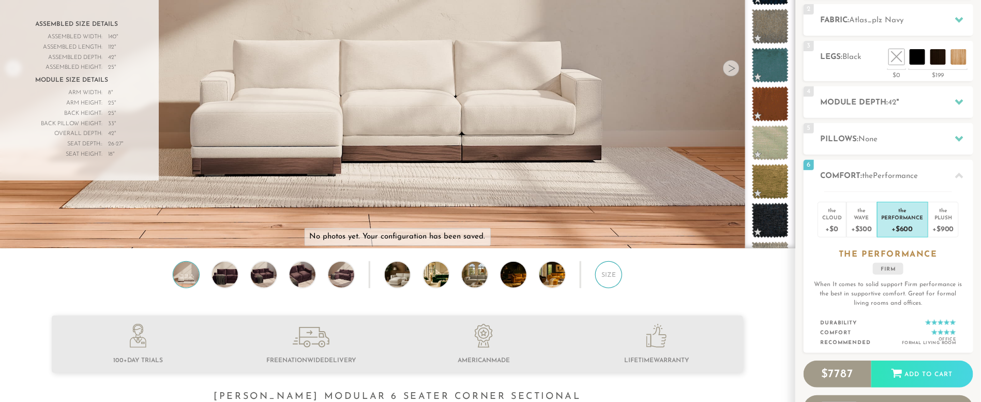
click at [609, 281] on div "Size" at bounding box center [608, 274] width 27 height 27
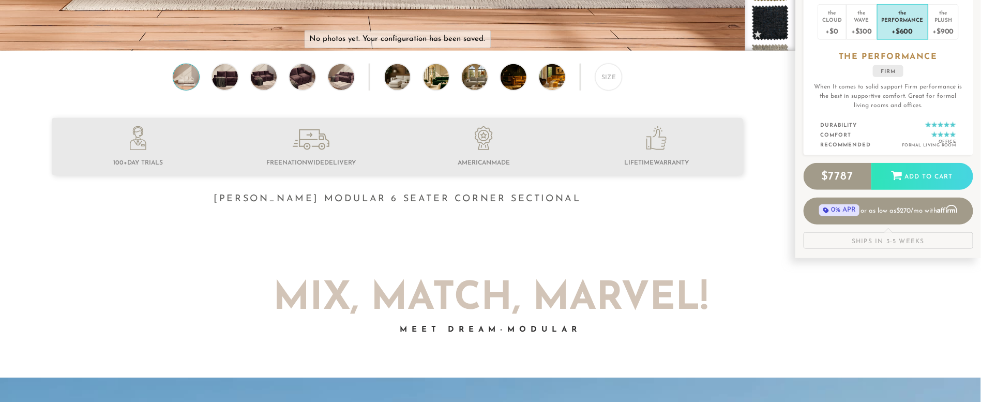
scroll to position [380, 0]
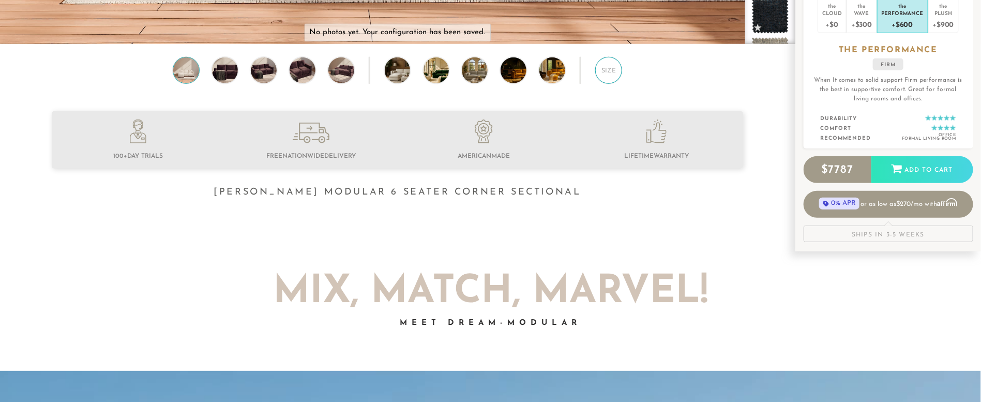
click at [616, 71] on div "Size" at bounding box center [608, 70] width 27 height 27
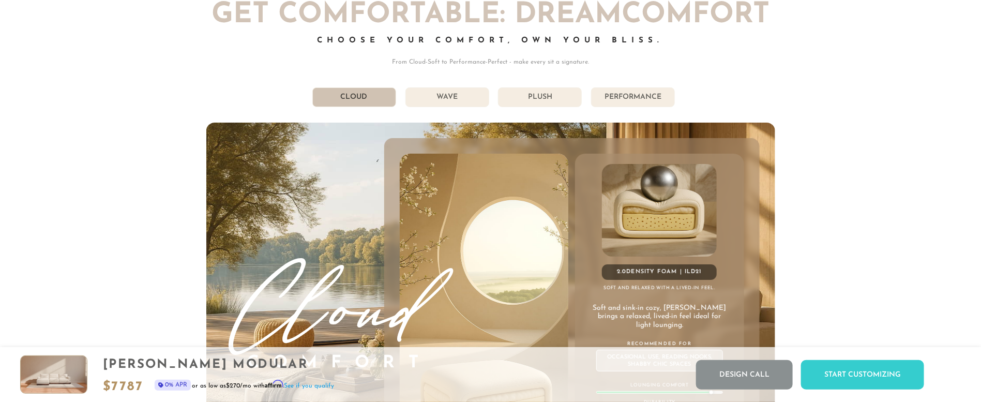
scroll to position [5957, 0]
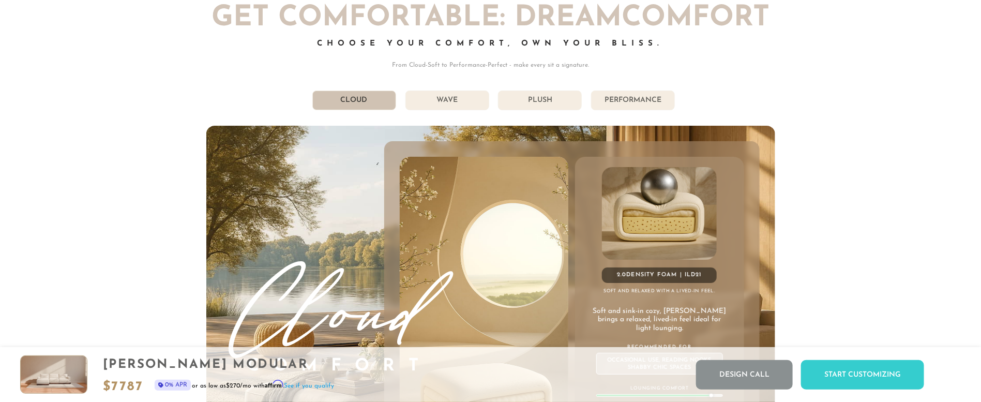
click at [460, 108] on li "Wave" at bounding box center [448, 101] width 84 height 20
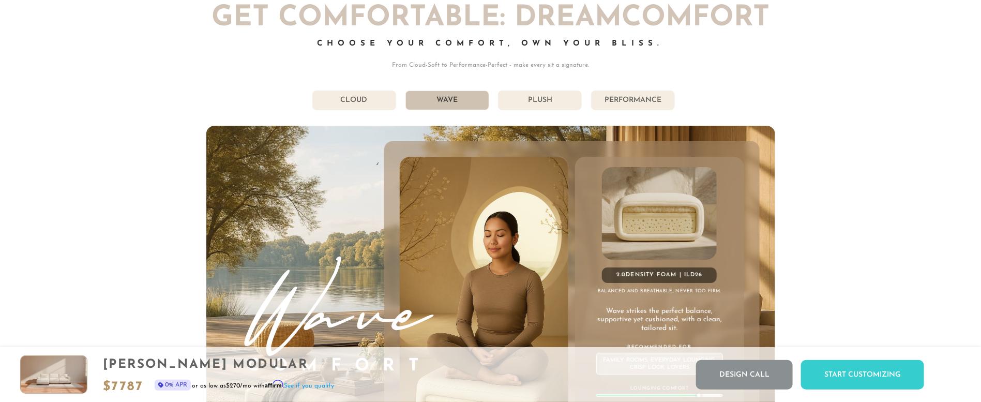
click at [521, 103] on li "Plush" at bounding box center [540, 101] width 84 height 20
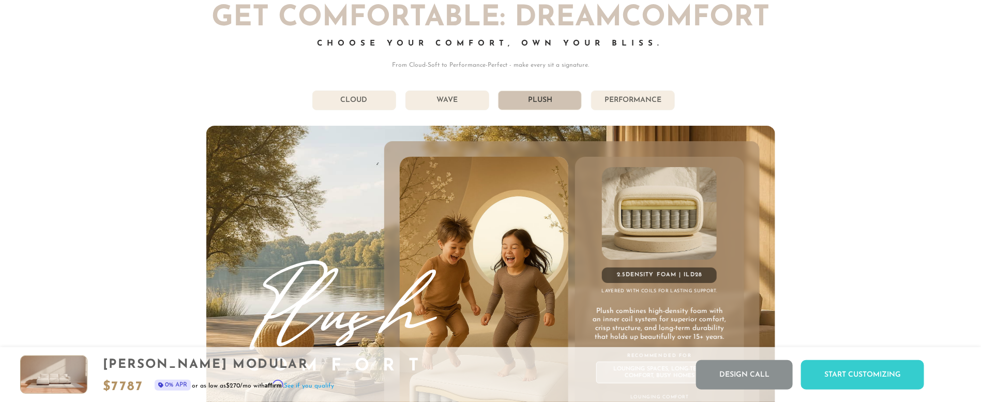
click at [630, 110] on li "Performance" at bounding box center [633, 101] width 84 height 20
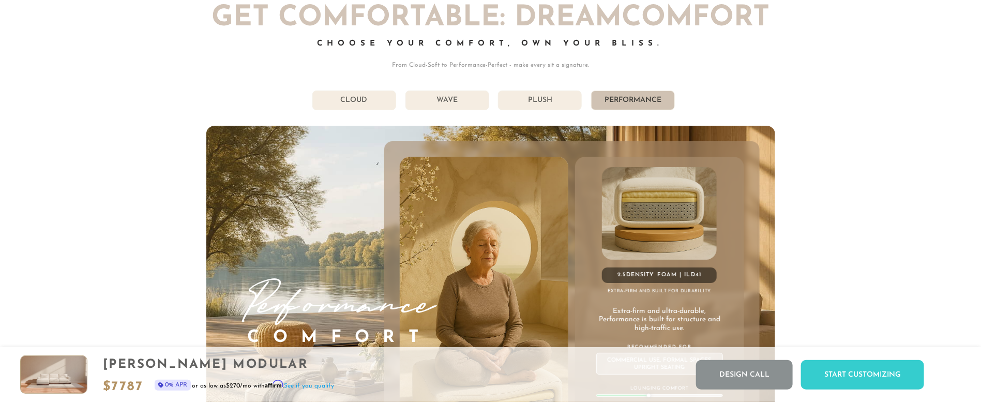
click at [568, 109] on li "Plush" at bounding box center [540, 101] width 84 height 20
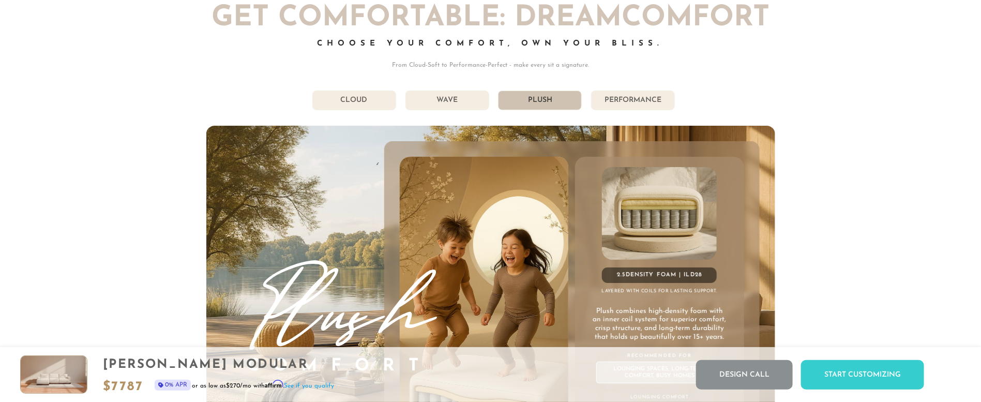
click at [466, 102] on li "Wave" at bounding box center [448, 101] width 84 height 20
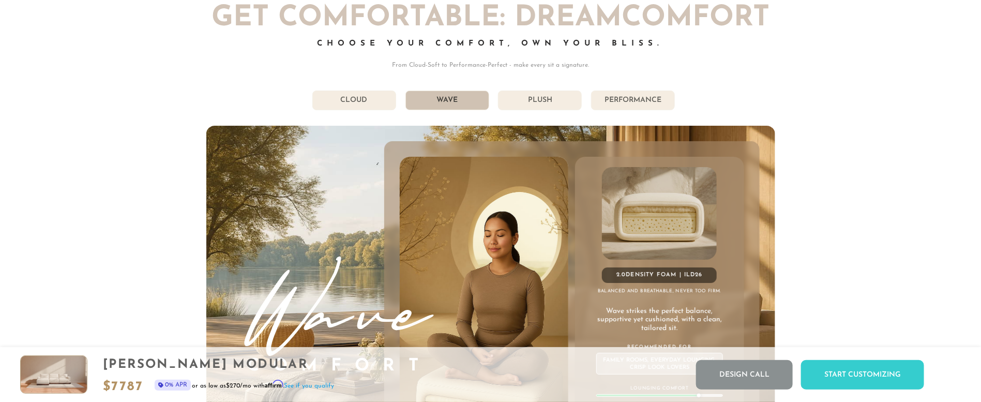
click at [368, 104] on li "Cloud" at bounding box center [354, 101] width 84 height 20
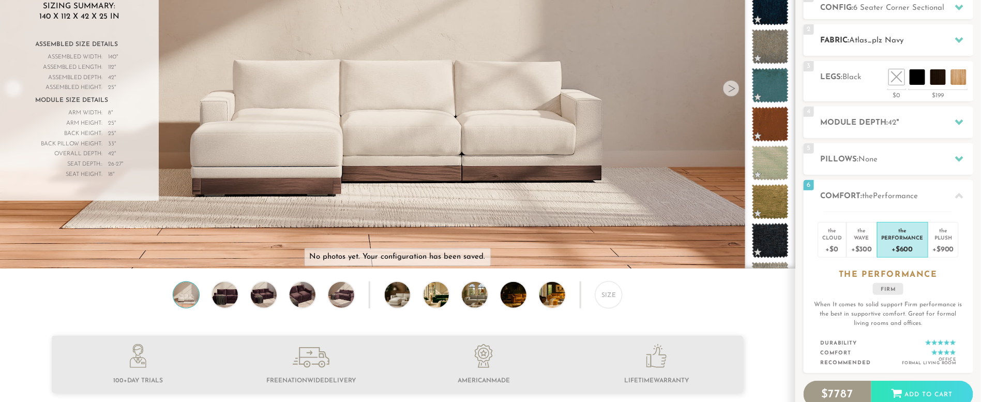
scroll to position [0, 0]
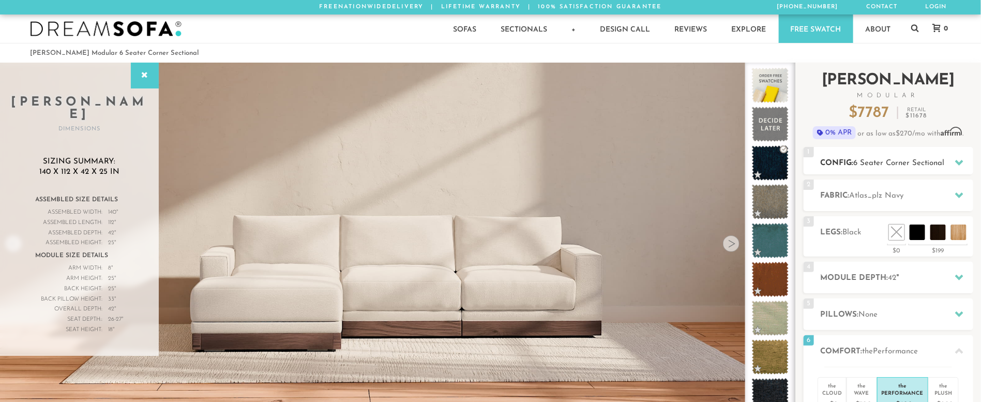
click at [889, 164] on span "6 Seater Corner Sectional" at bounding box center [899, 163] width 91 height 8
